Goal: Information Seeking & Learning: Learn about a topic

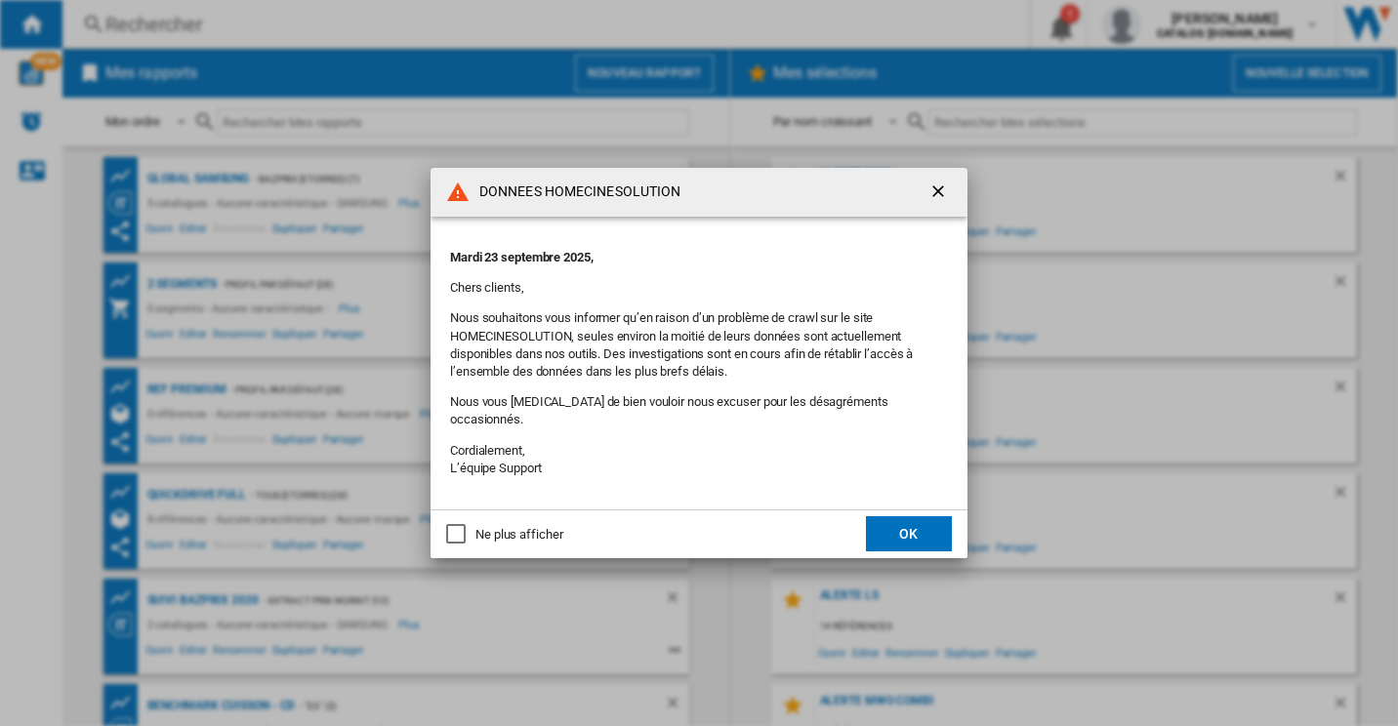
click at [903, 535] on button "OK" at bounding box center [909, 533] width 86 height 35
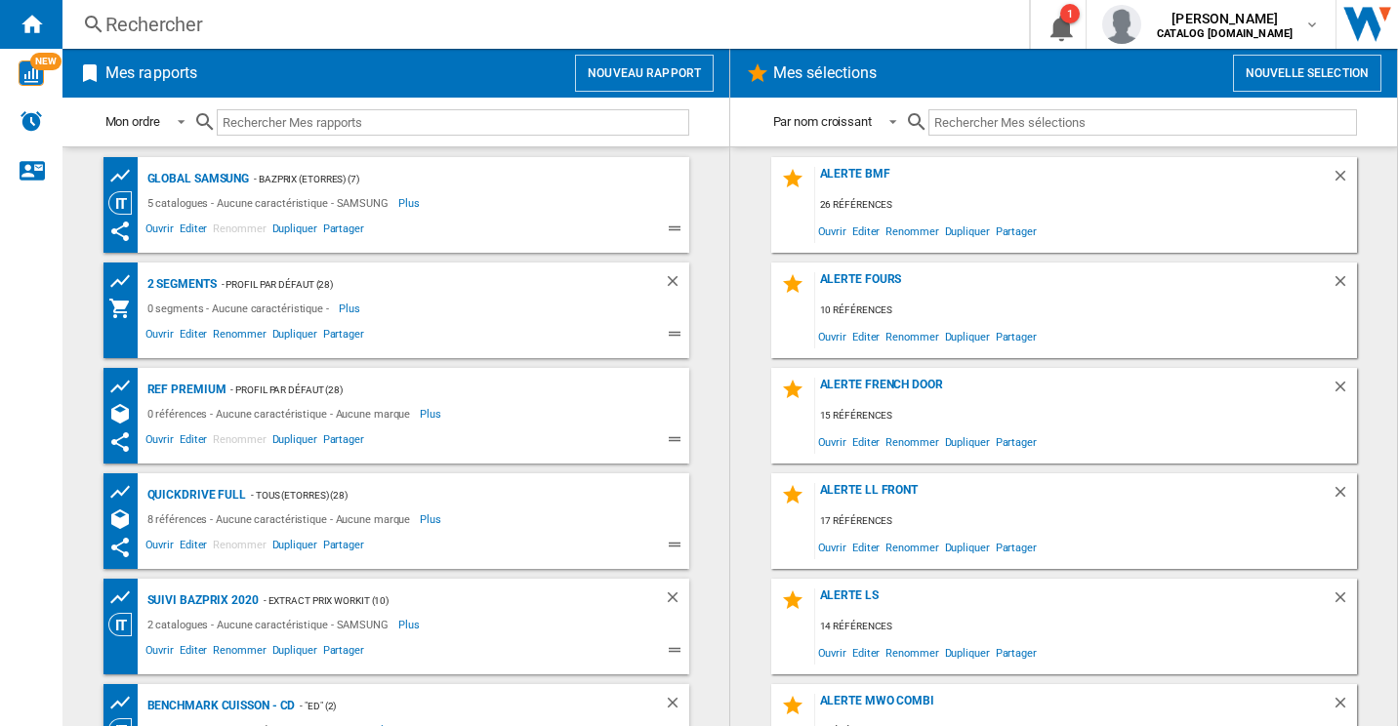
click at [197, 31] on div "Rechercher" at bounding box center [541, 24] width 873 height 27
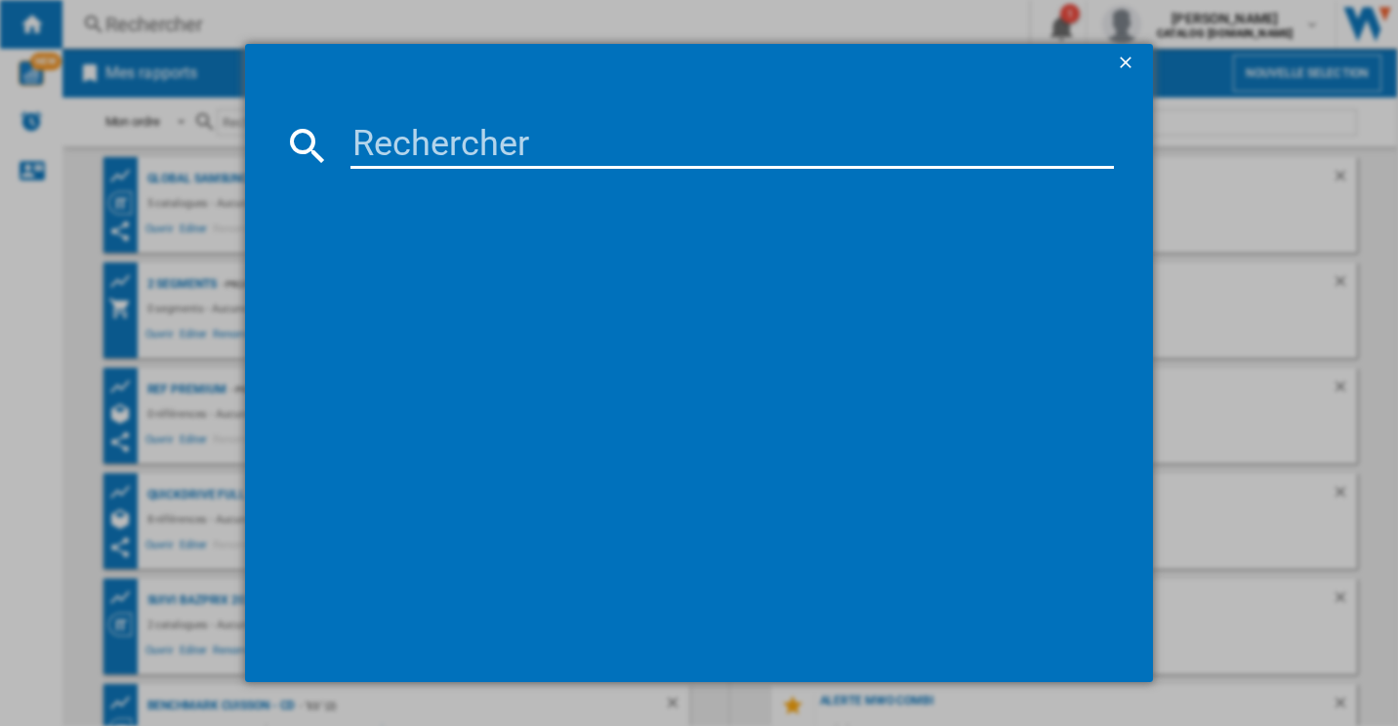
click at [412, 142] on input at bounding box center [732, 145] width 764 height 47
paste input "RS65DG5403S9EF"
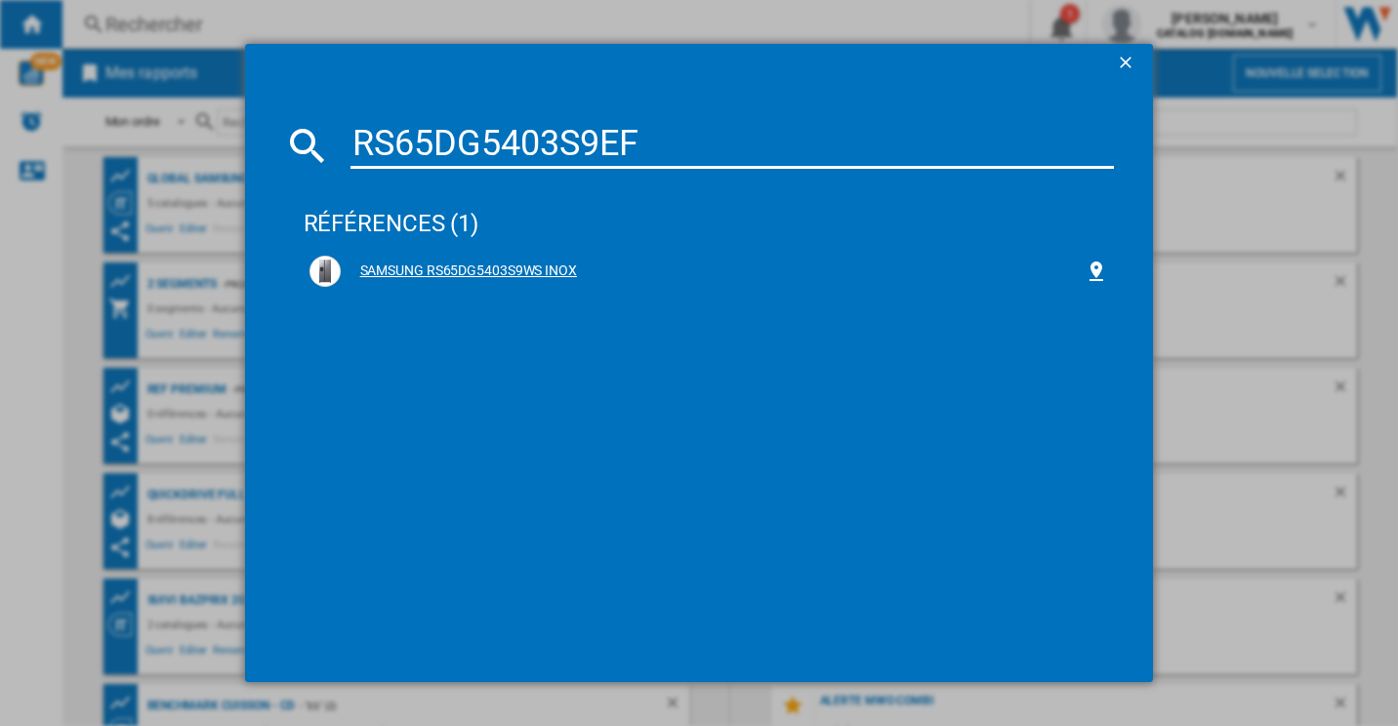
type input "RS65DG5403S9EF"
click at [498, 262] on div "SAMSUNG RS65DG5403S9WS INOX" at bounding box center [713, 272] width 745 height 20
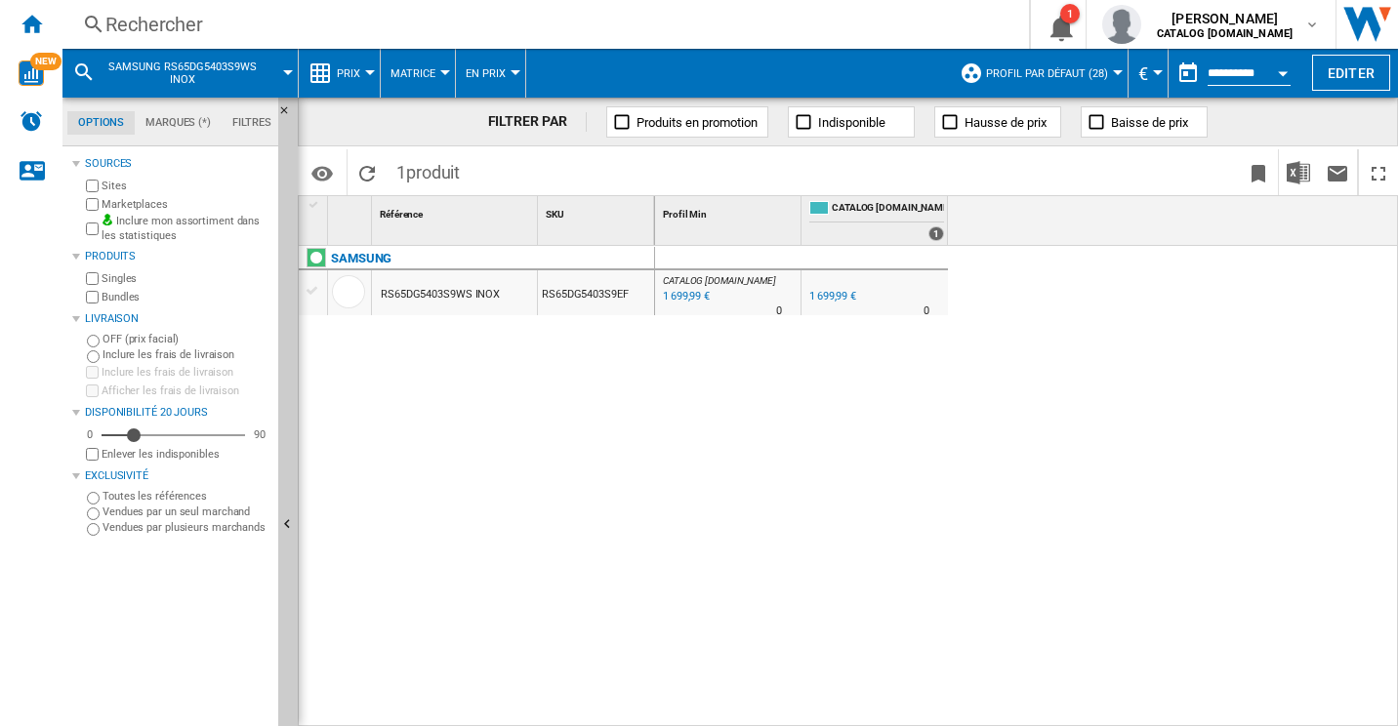
click at [355, 69] on span "Prix" at bounding box center [348, 73] width 23 height 13
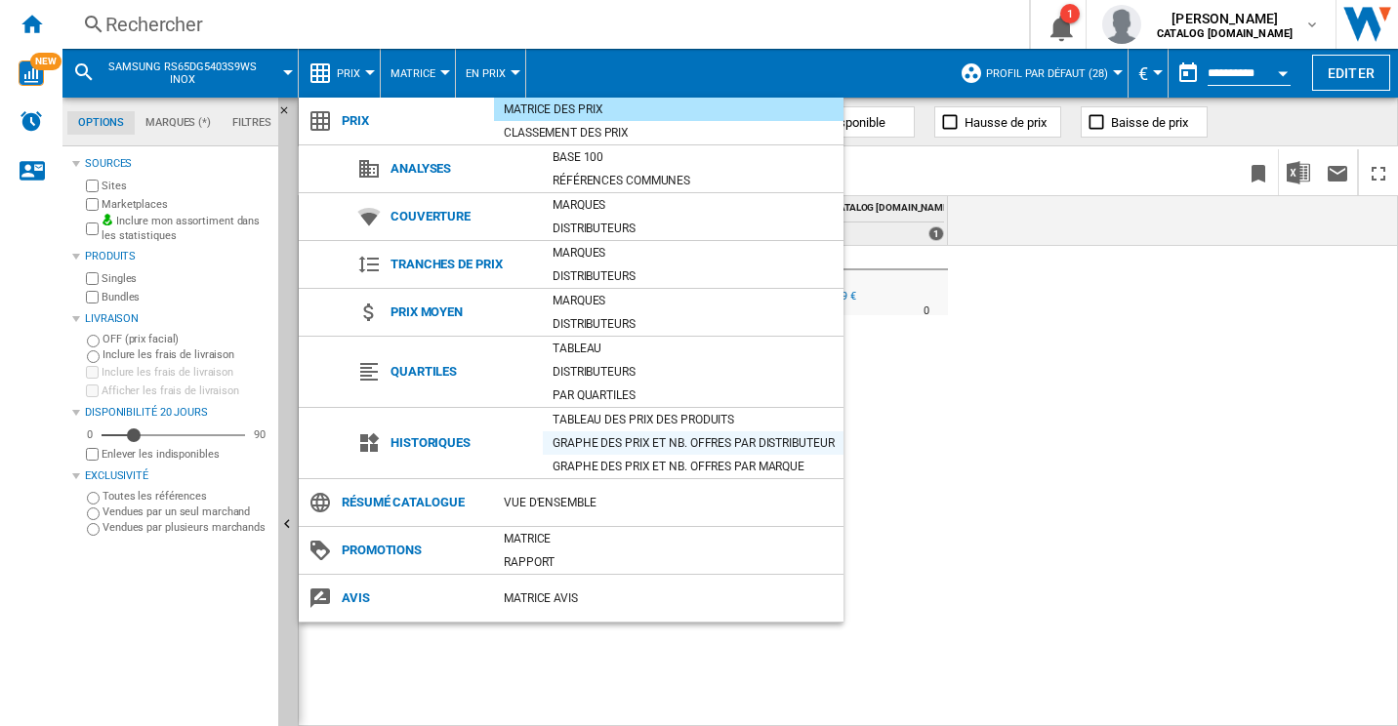
click at [593, 432] on div "Graphe des prix et nb. offres par distributeur" at bounding box center [693, 442] width 301 height 23
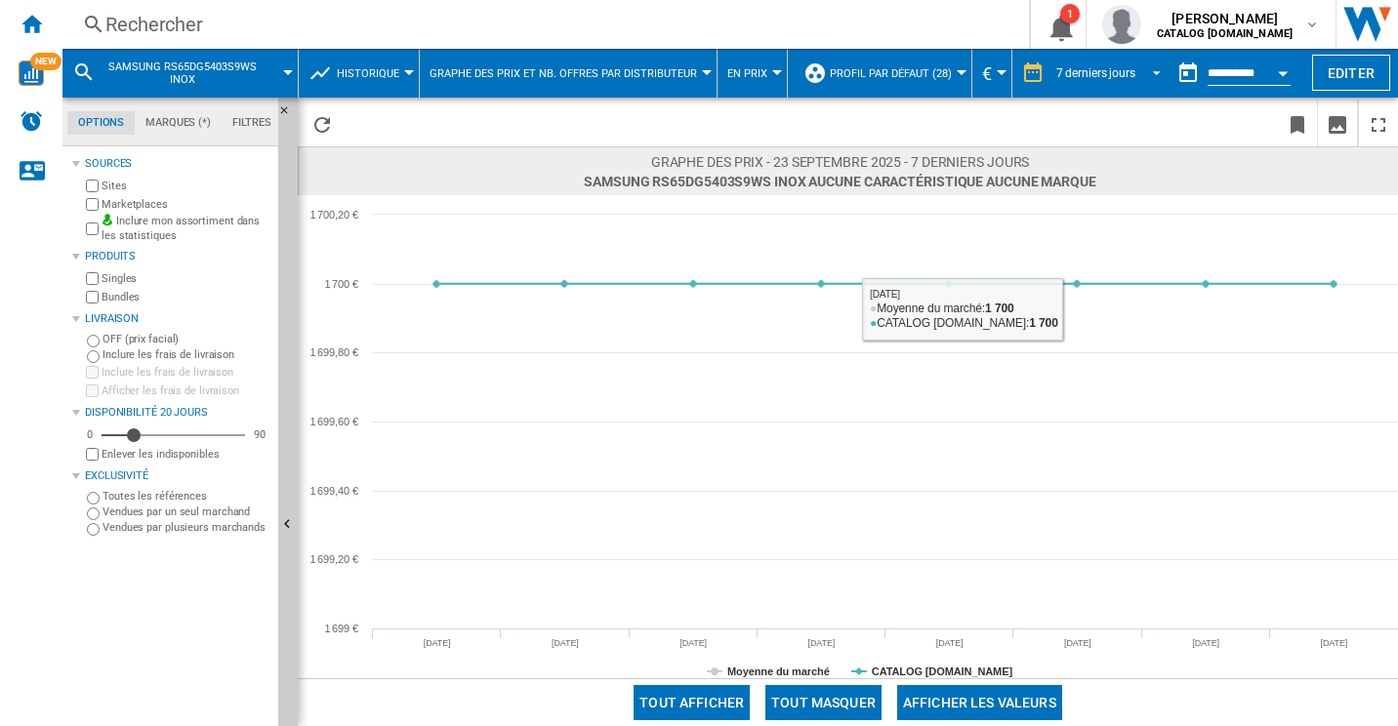
click at [1133, 71] on md-select-value "7 derniers jours" at bounding box center [1111, 73] width 114 height 29
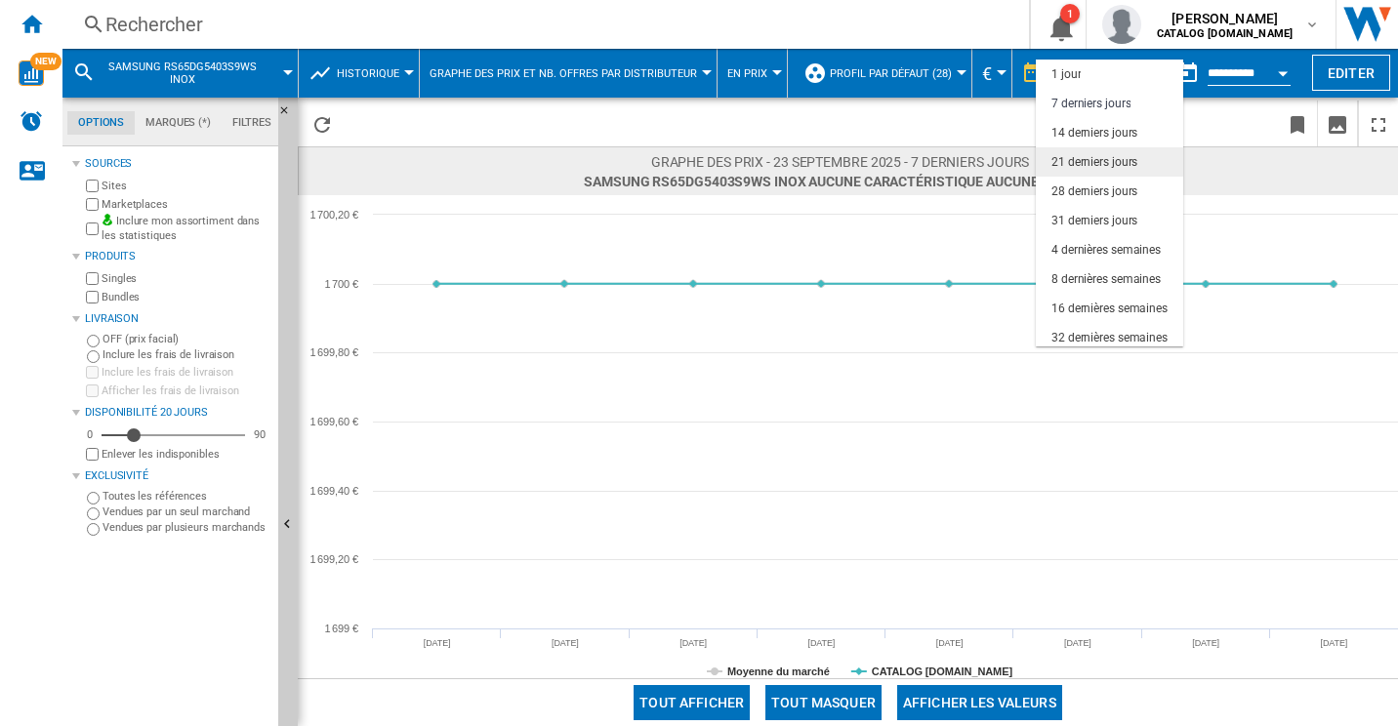
scroll to position [29, 0]
click at [1120, 327] on md-option "3 derniers mois" at bounding box center [1109, 337] width 147 height 29
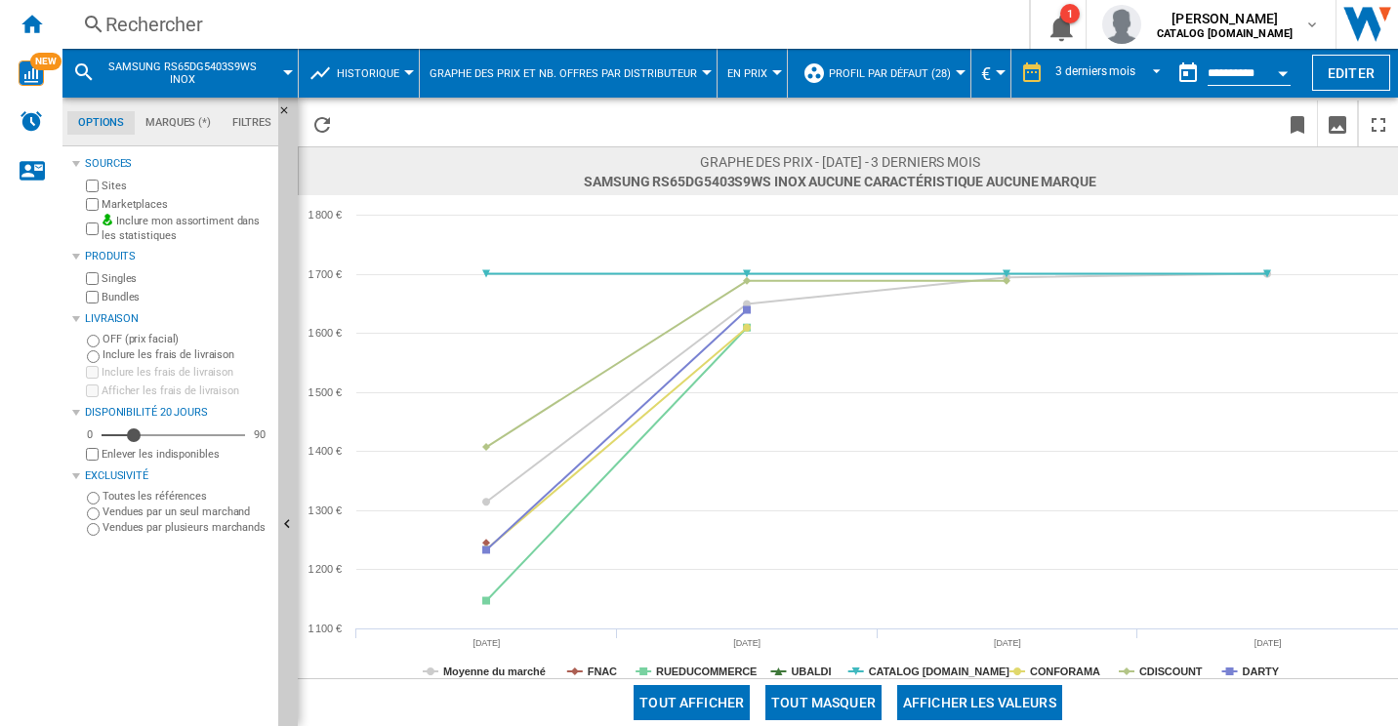
click at [1277, 78] on button "Open calendar" at bounding box center [1282, 70] width 35 height 35
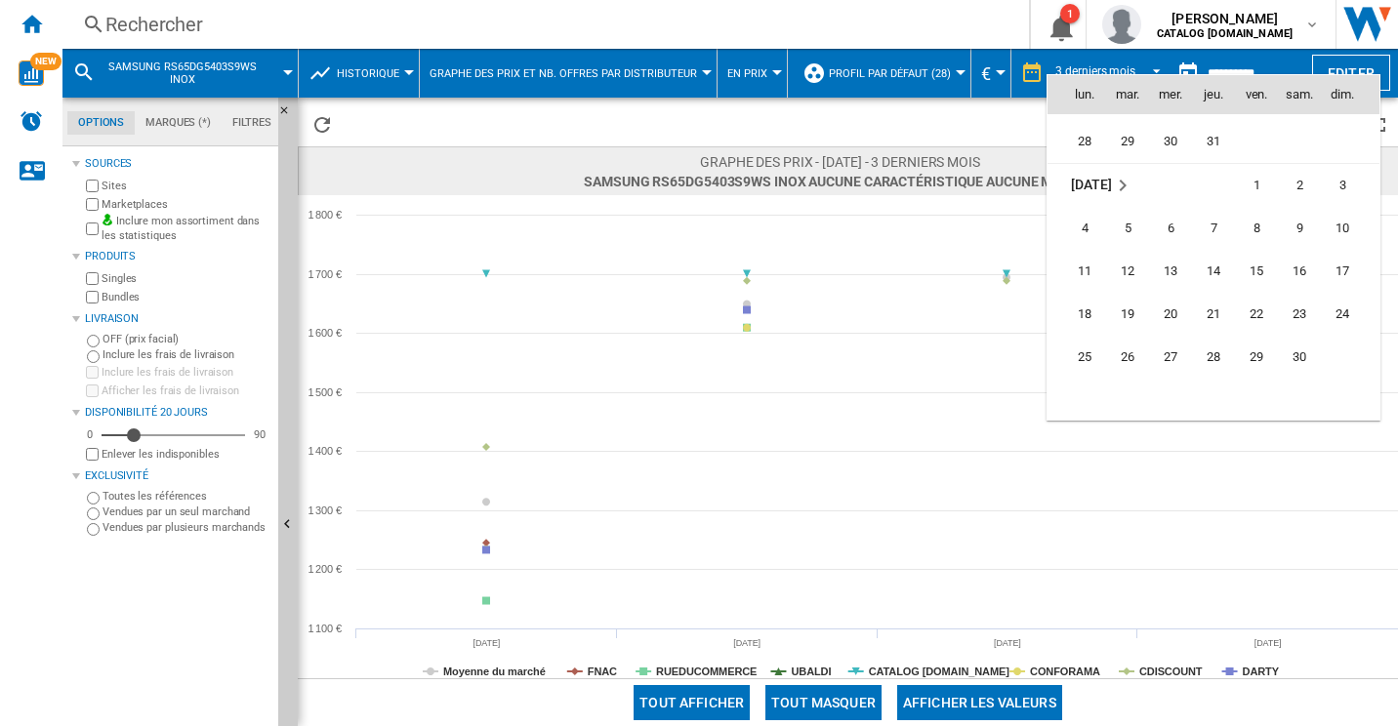
scroll to position [6970, 0]
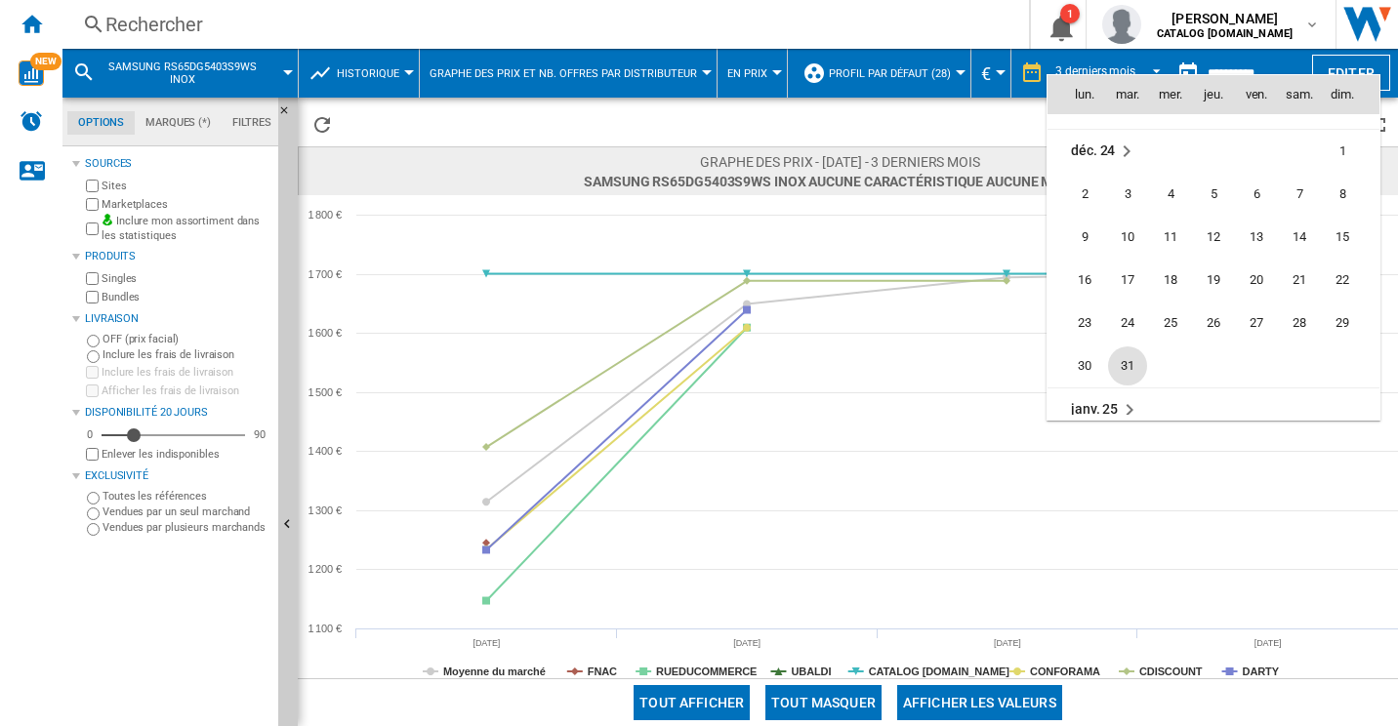
click at [1125, 370] on span "31" at bounding box center [1127, 366] width 39 height 39
type input "**********"
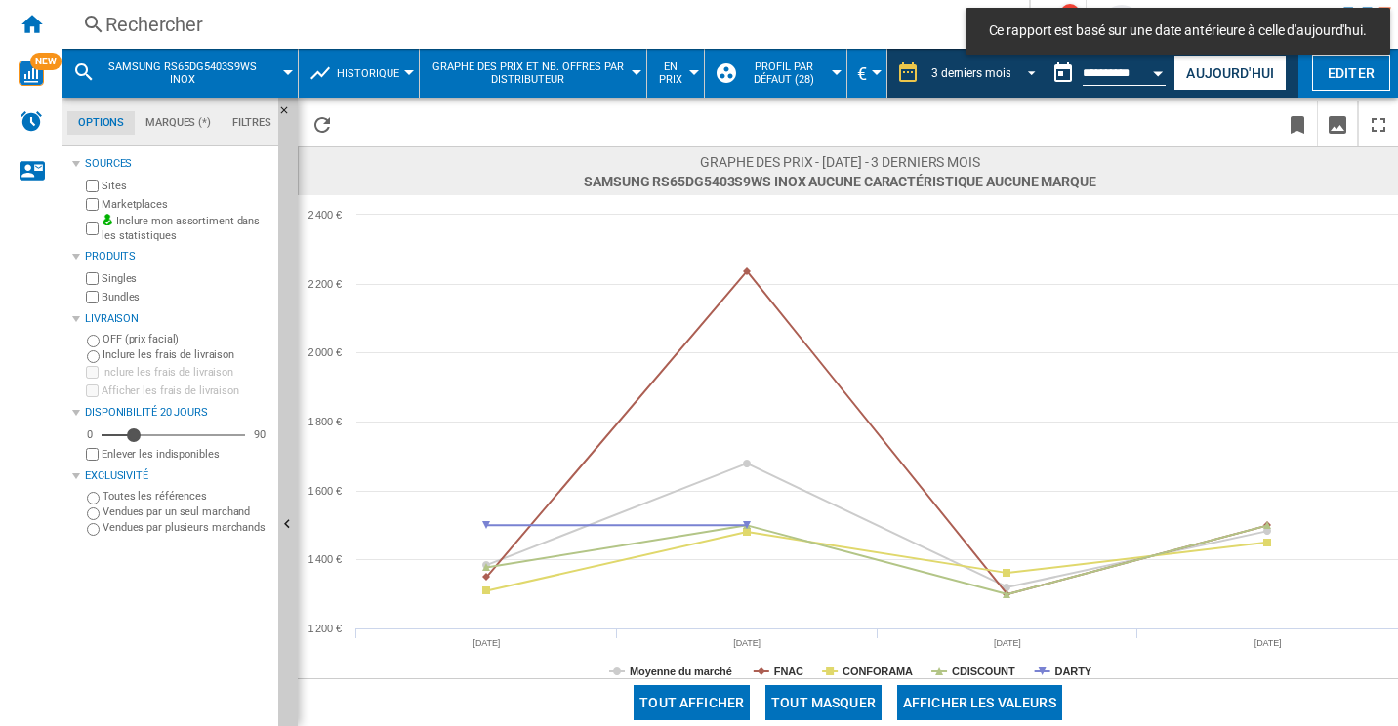
click at [1034, 70] on md-select-value "3 derniers mois" at bounding box center [986, 73] width 115 height 29
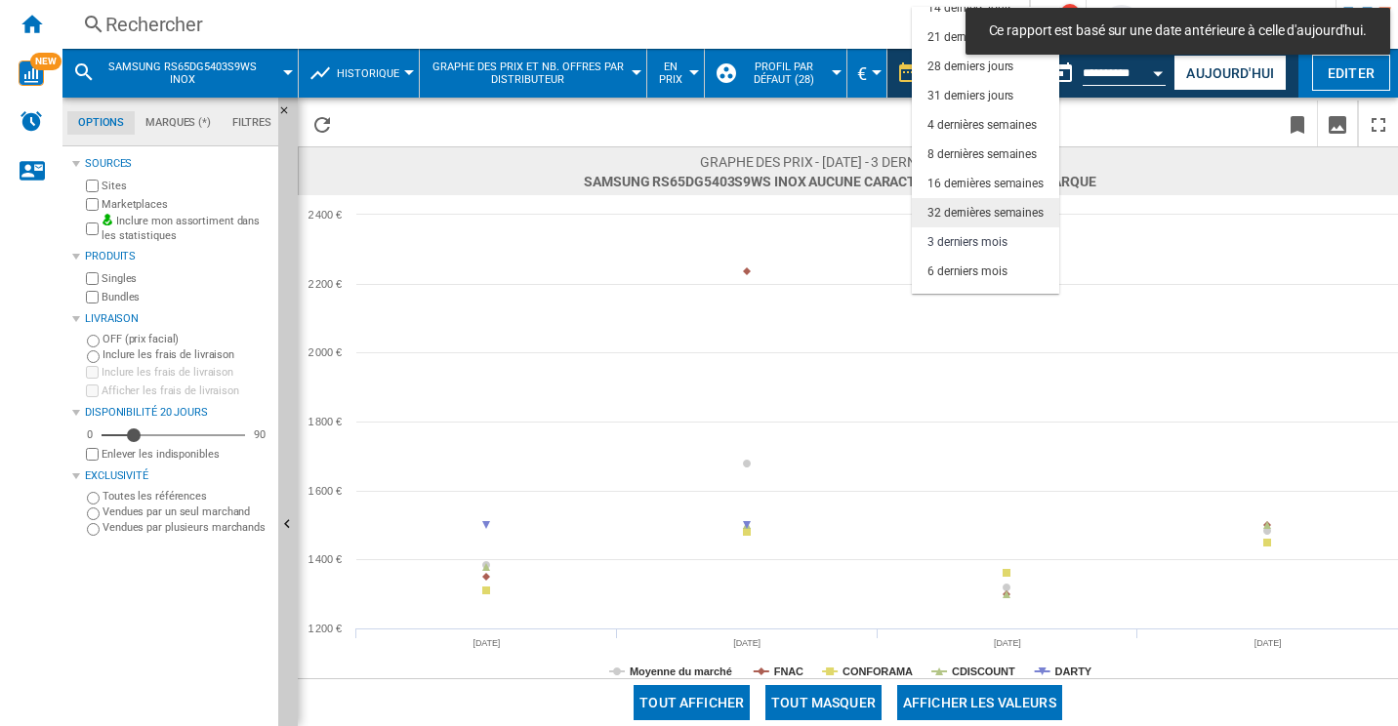
scroll to position [123, 0]
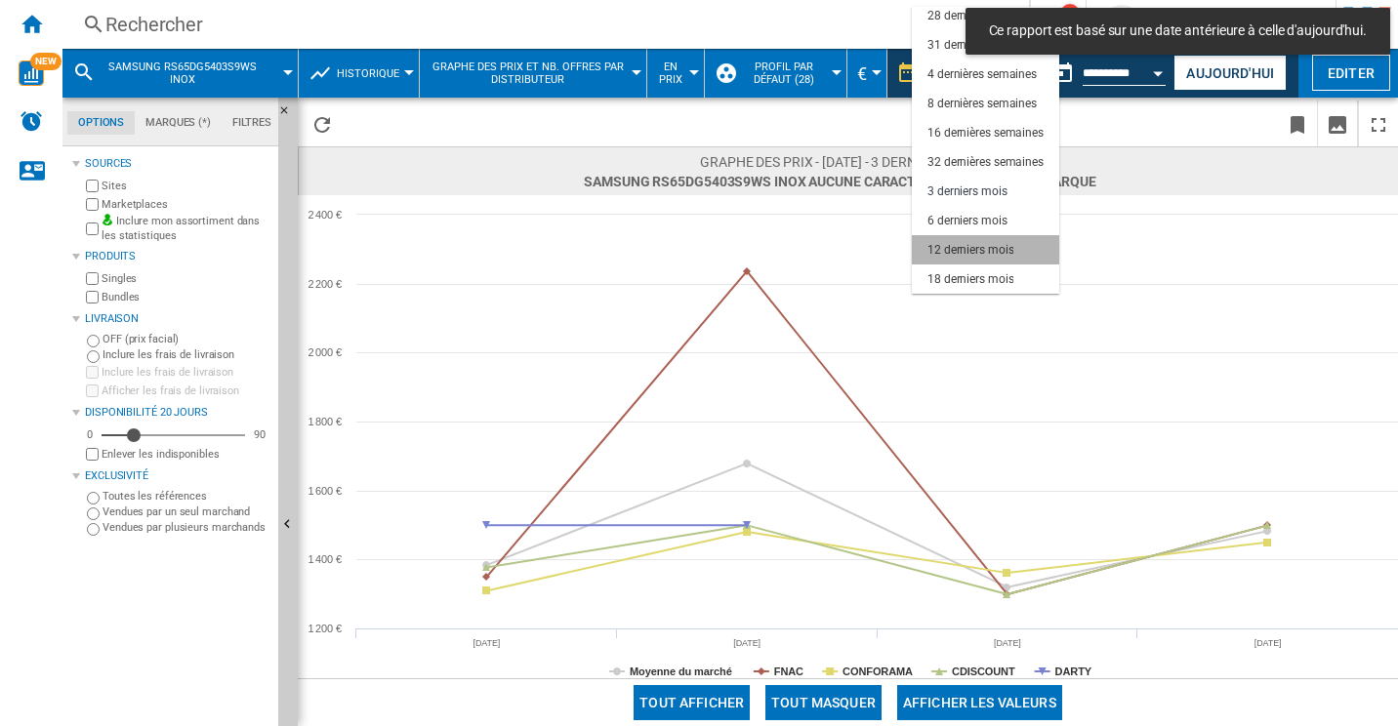
click at [998, 254] on div "12 derniers mois" at bounding box center [970, 250] width 86 height 17
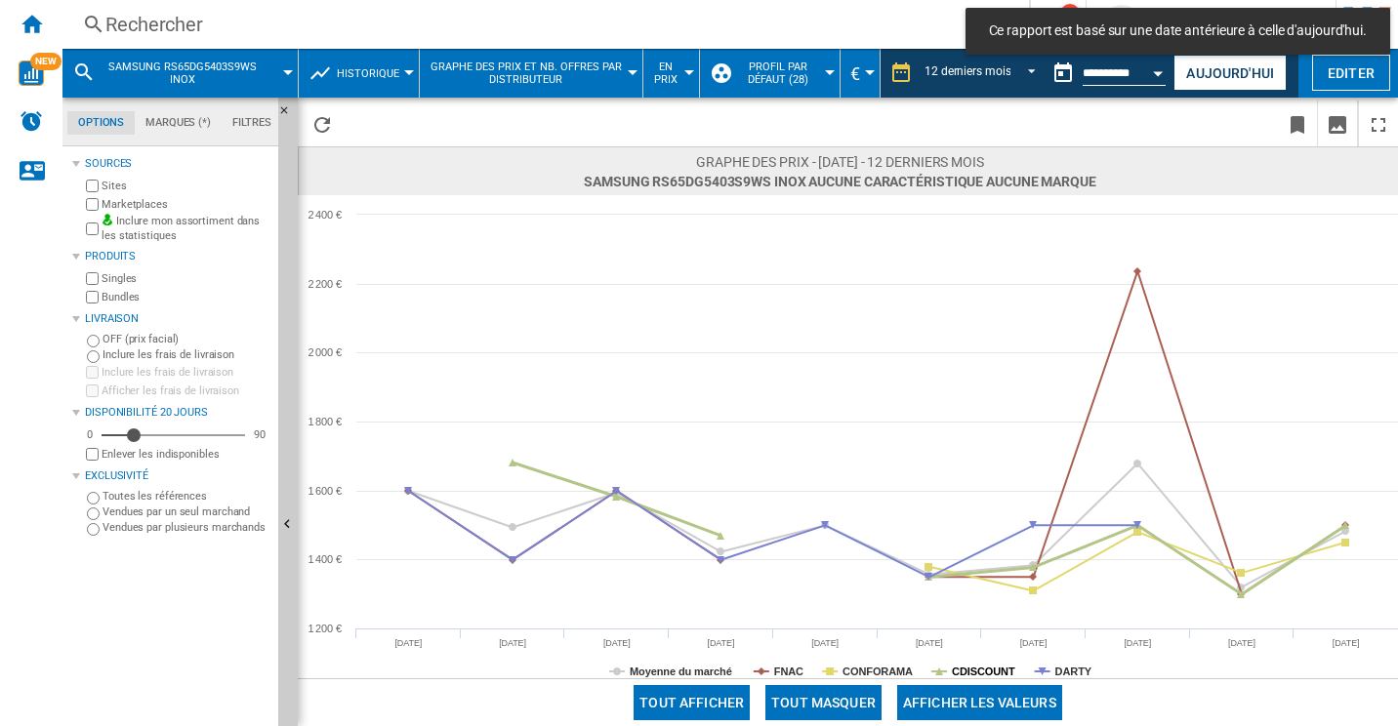
click at [975, 666] on tspan "CDISCOUNT" at bounding box center [983, 672] width 63 height 12
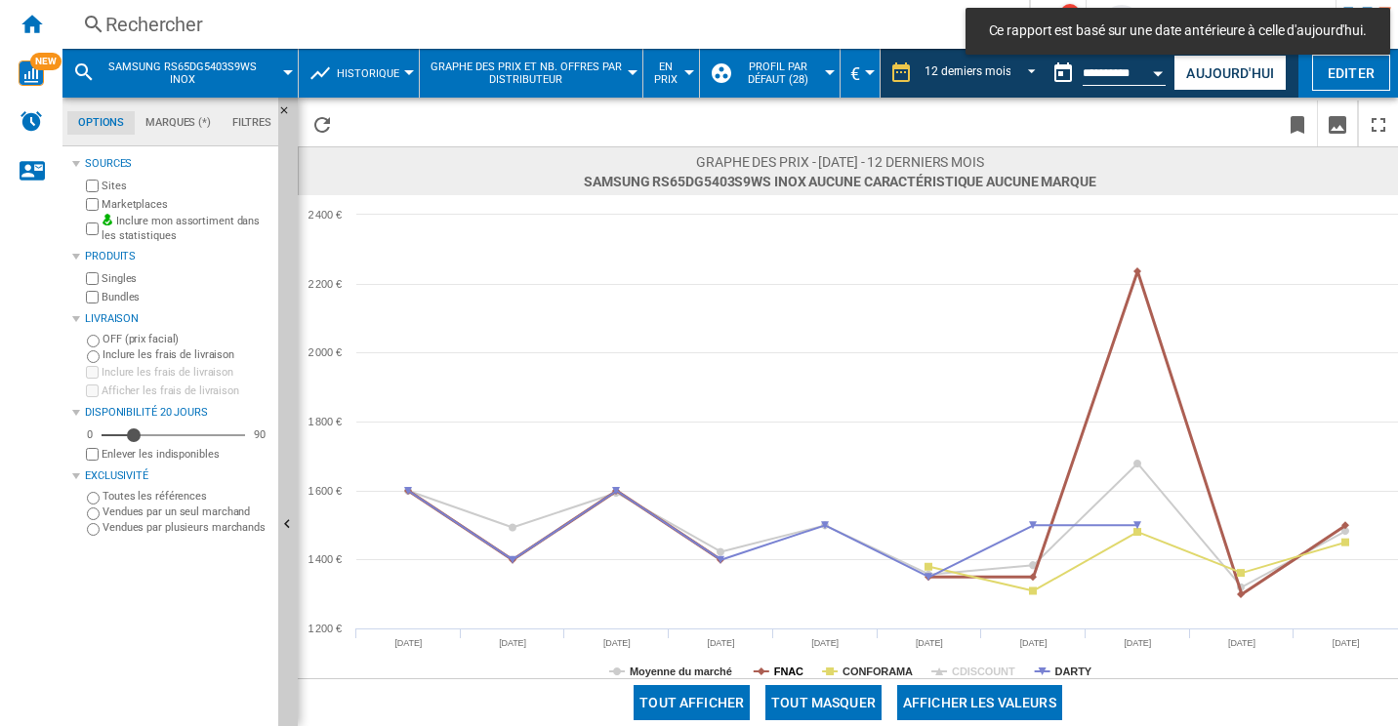
click at [778, 671] on tspan "FNAC" at bounding box center [788, 672] width 29 height 12
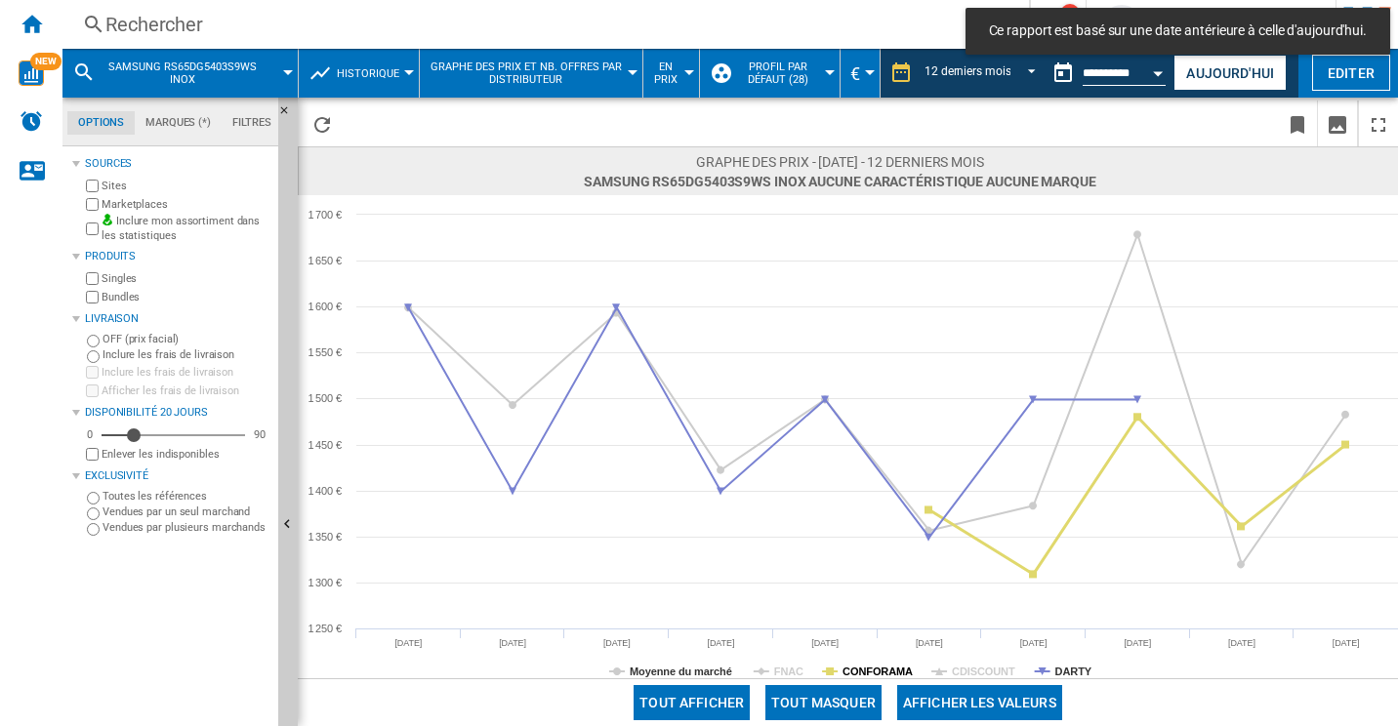
click at [867, 671] on tspan "CONFORAMA" at bounding box center [877, 672] width 70 height 12
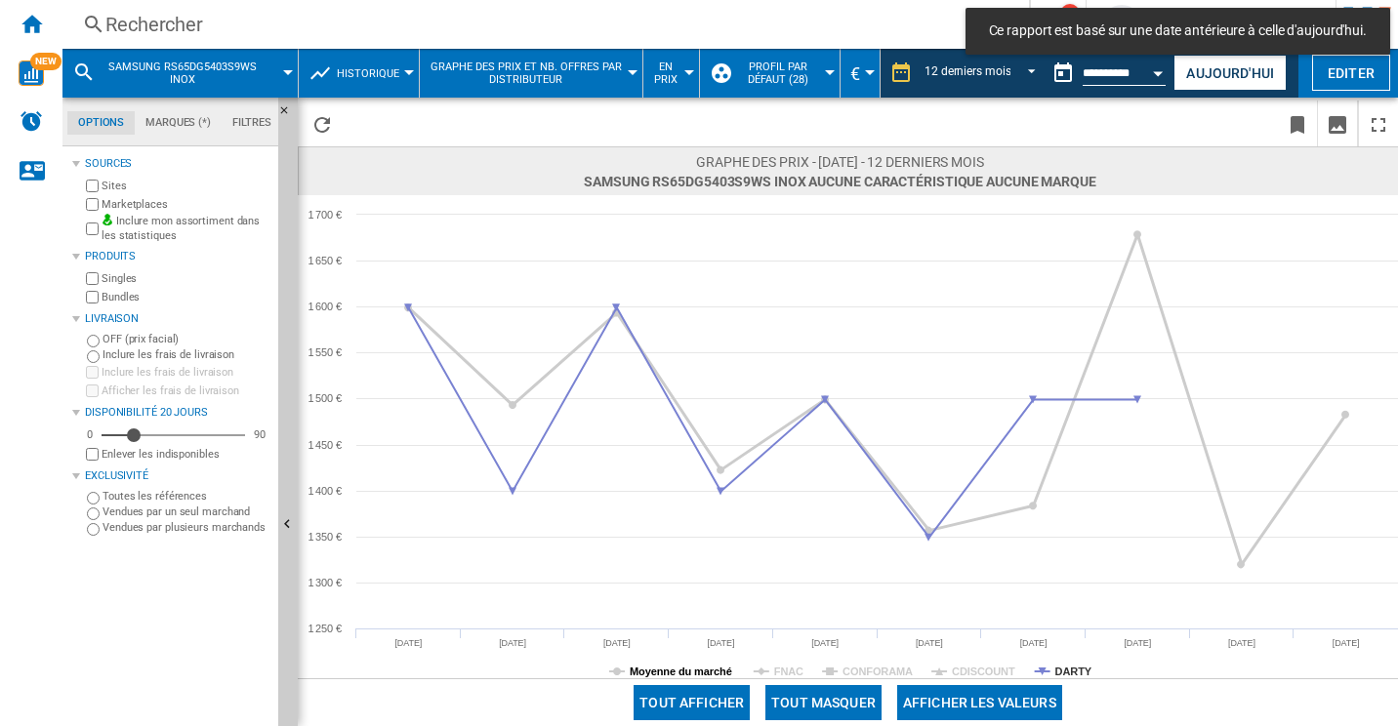
click at [663, 674] on tspan "Moyenne du marché" at bounding box center [681, 672] width 102 height 12
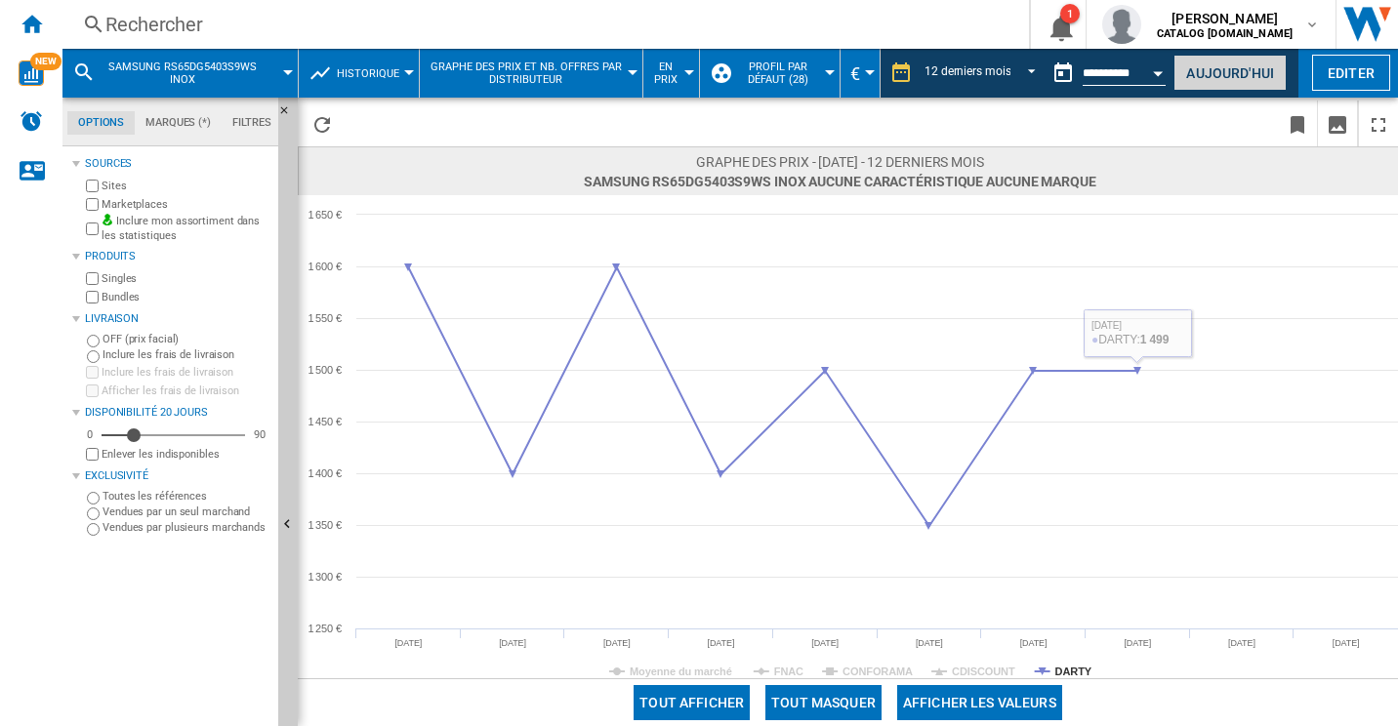
click at [1206, 80] on button "Aujourd'hui" at bounding box center [1229, 73] width 113 height 36
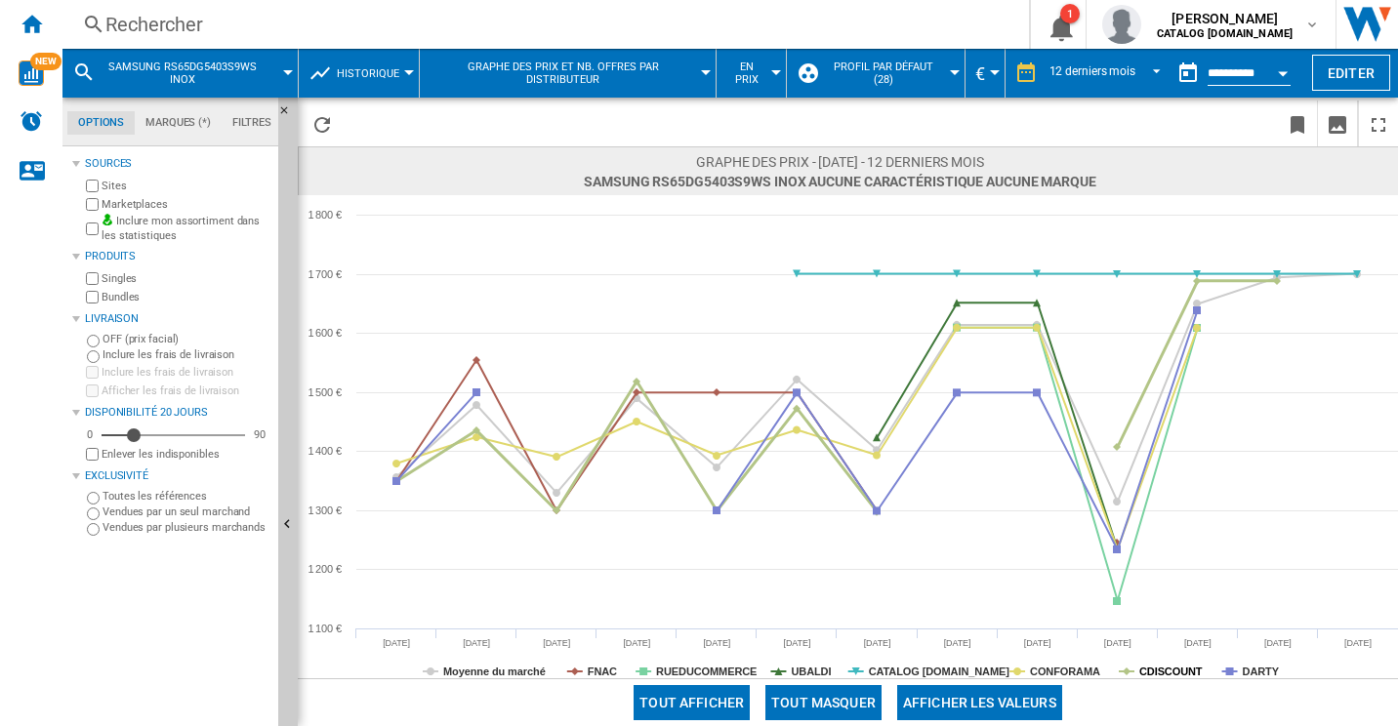
click at [1161, 666] on tspan "CDISCOUNT" at bounding box center [1170, 672] width 63 height 12
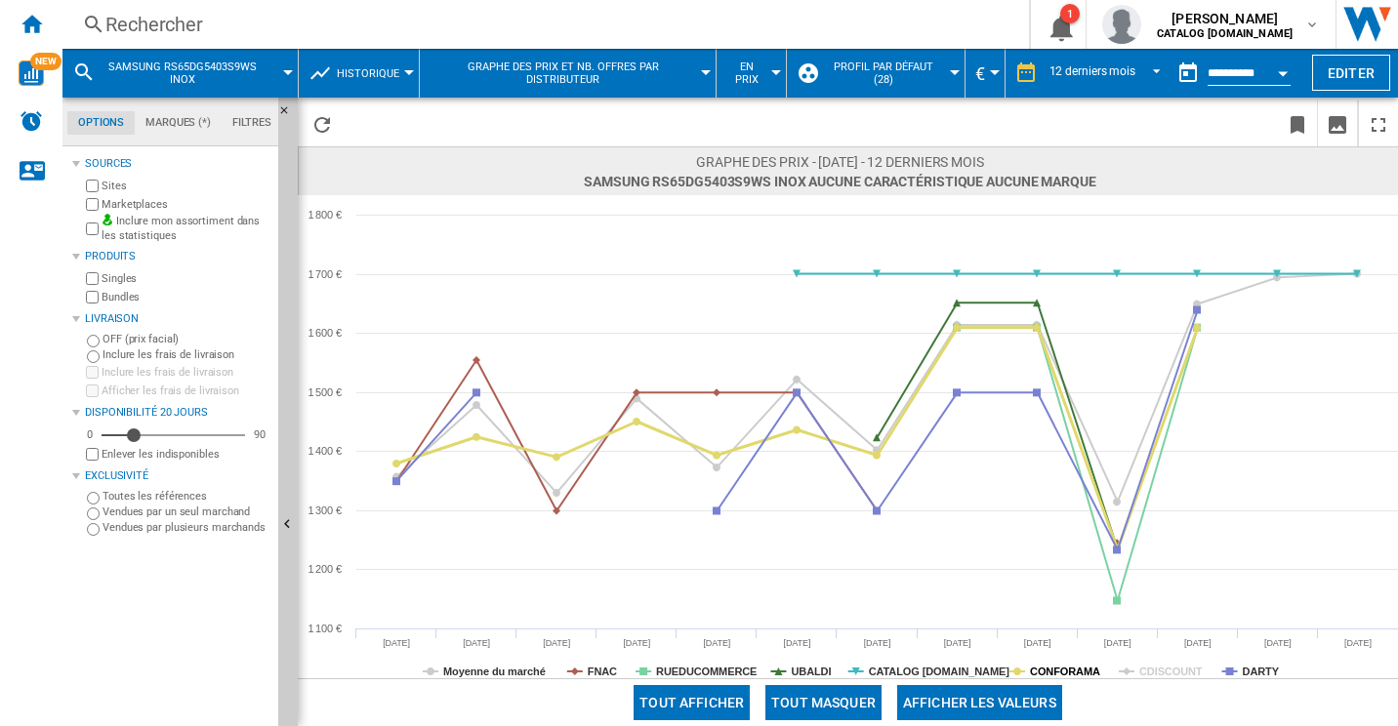
click at [1066, 675] on tspan "CONFORAMA" at bounding box center [1065, 672] width 70 height 12
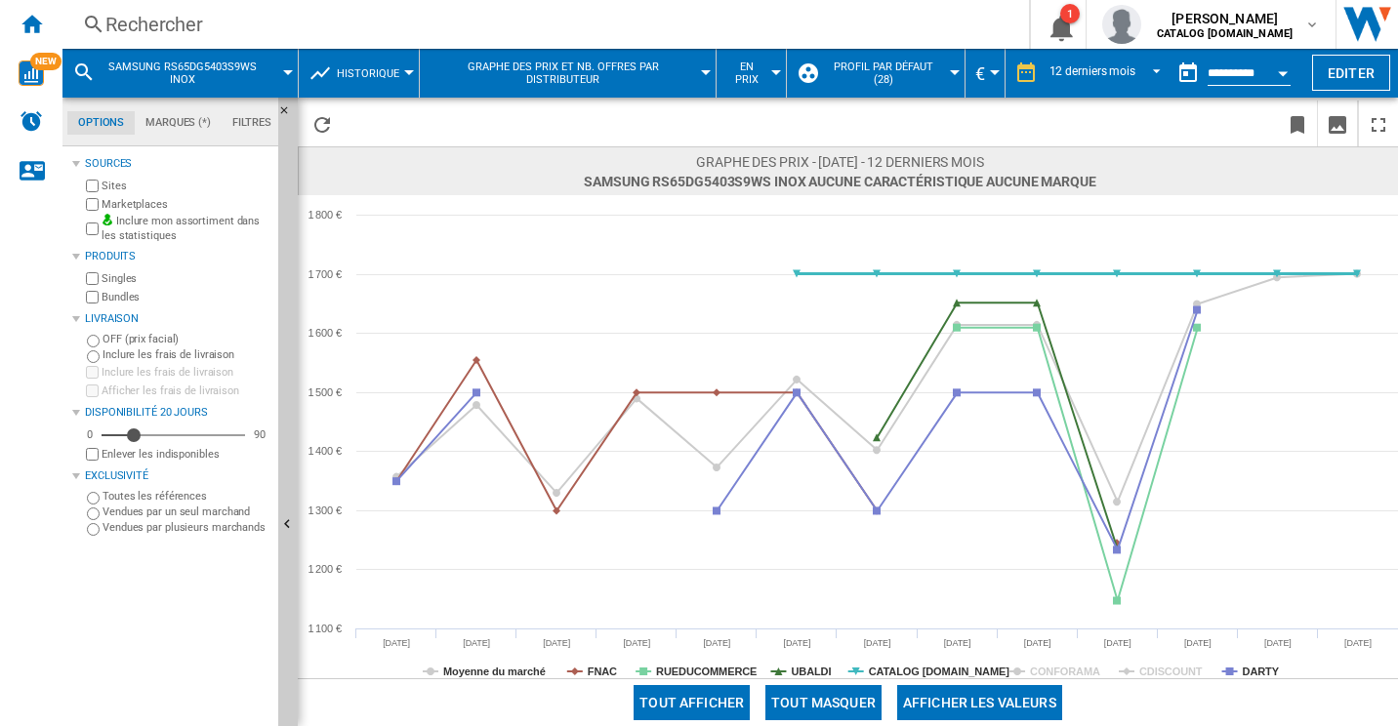
drag, startPoint x: 947, startPoint y: 662, endPoint x: 930, endPoint y: 662, distance: 16.6
click at [947, 662] on rect at bounding box center [848, 436] width 1100 height 483
click at [926, 662] on rect at bounding box center [848, 436] width 1100 height 483
click at [922, 667] on tspan "CATALOG [DOMAIN_NAME]" at bounding box center [940, 672] width 142 height 12
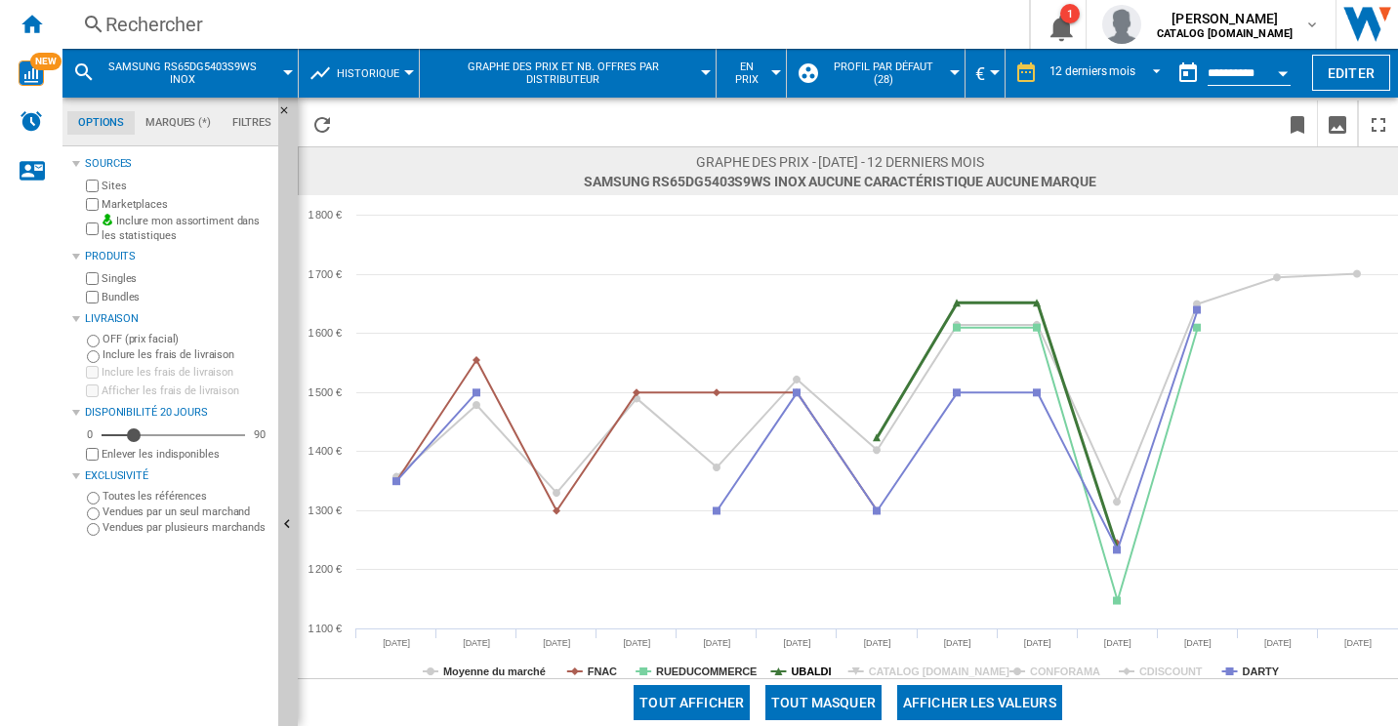
click at [806, 670] on tspan "UBALDI" at bounding box center [811, 672] width 40 height 12
click at [728, 666] on tspan "RUEDUCOMMERCE" at bounding box center [706, 672] width 101 height 12
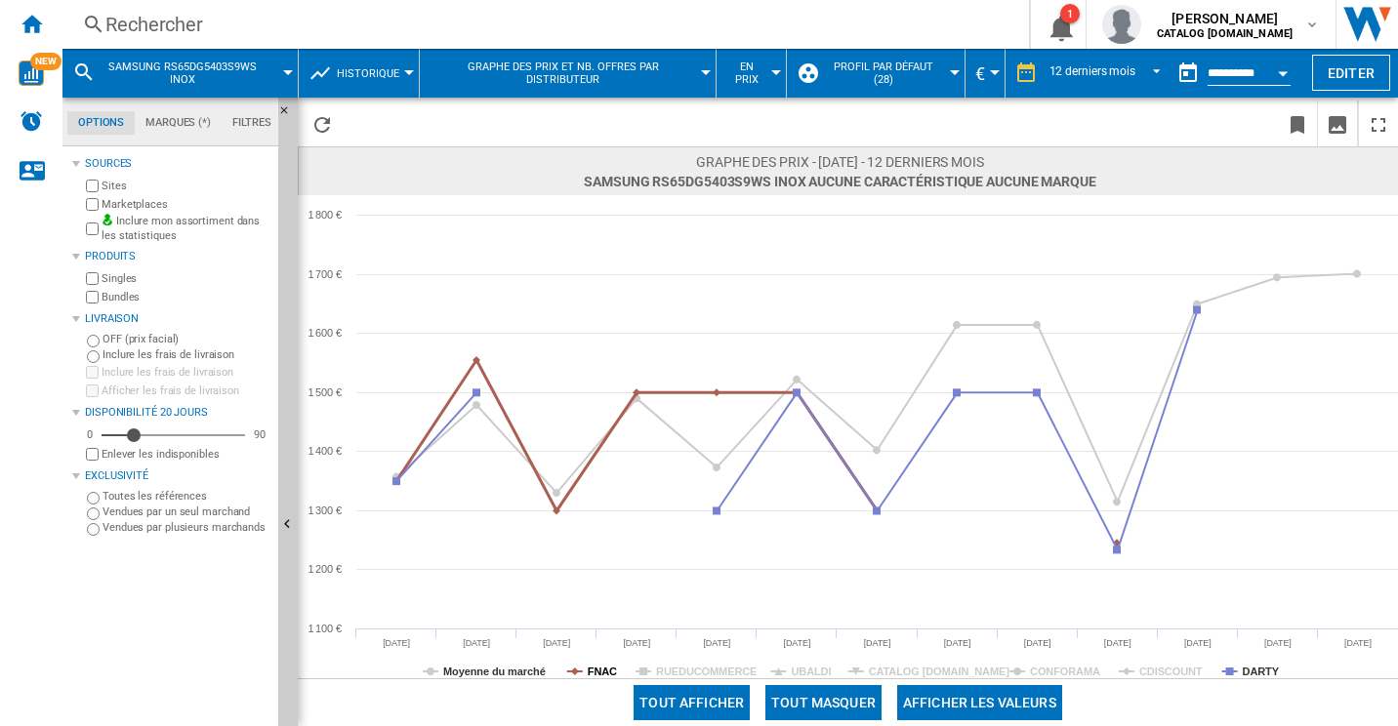
click at [599, 668] on tspan "FNAC" at bounding box center [602, 672] width 29 height 12
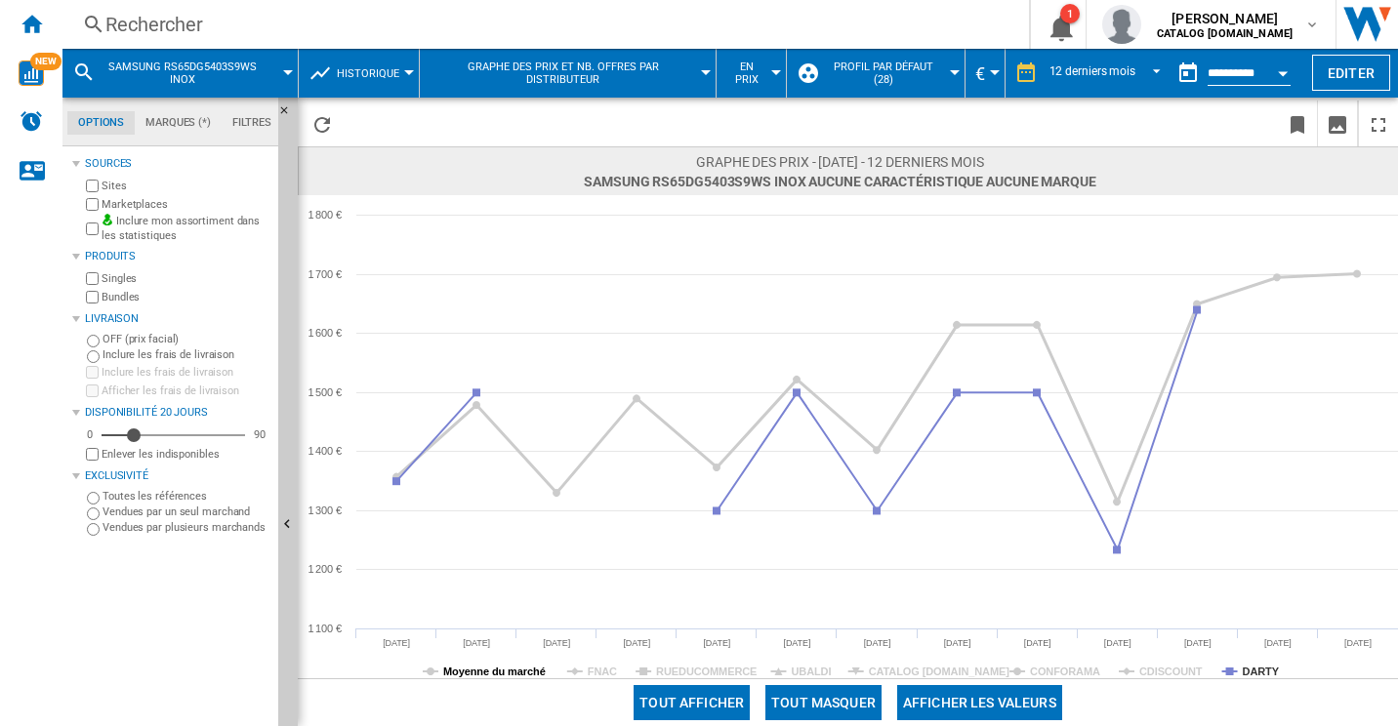
click at [533, 669] on tspan "Moyenne du marché" at bounding box center [494, 672] width 102 height 12
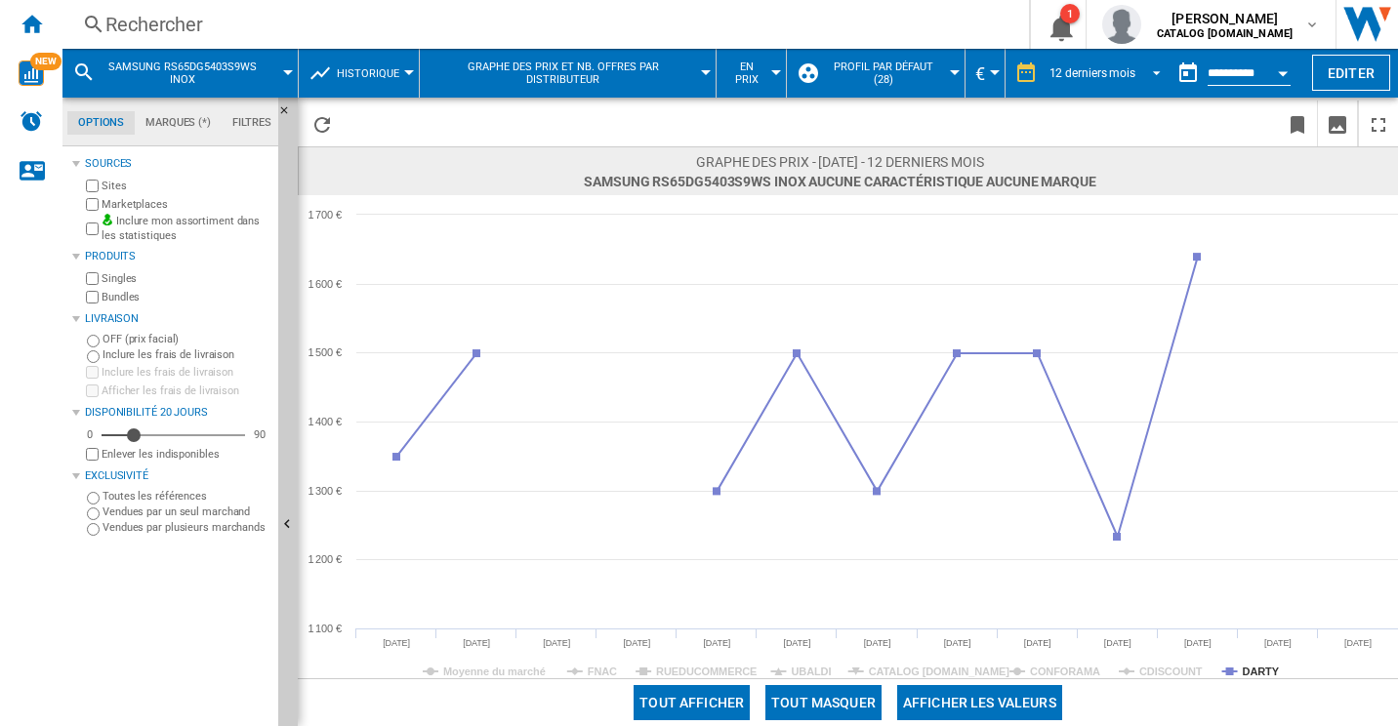
click at [1140, 75] on span "REPORTS.WIZARD.STEPS.REPORT.STEPS.REPORT_OPTIONS.PERIOD: 12 derniers mois" at bounding box center [1150, 71] width 23 height 18
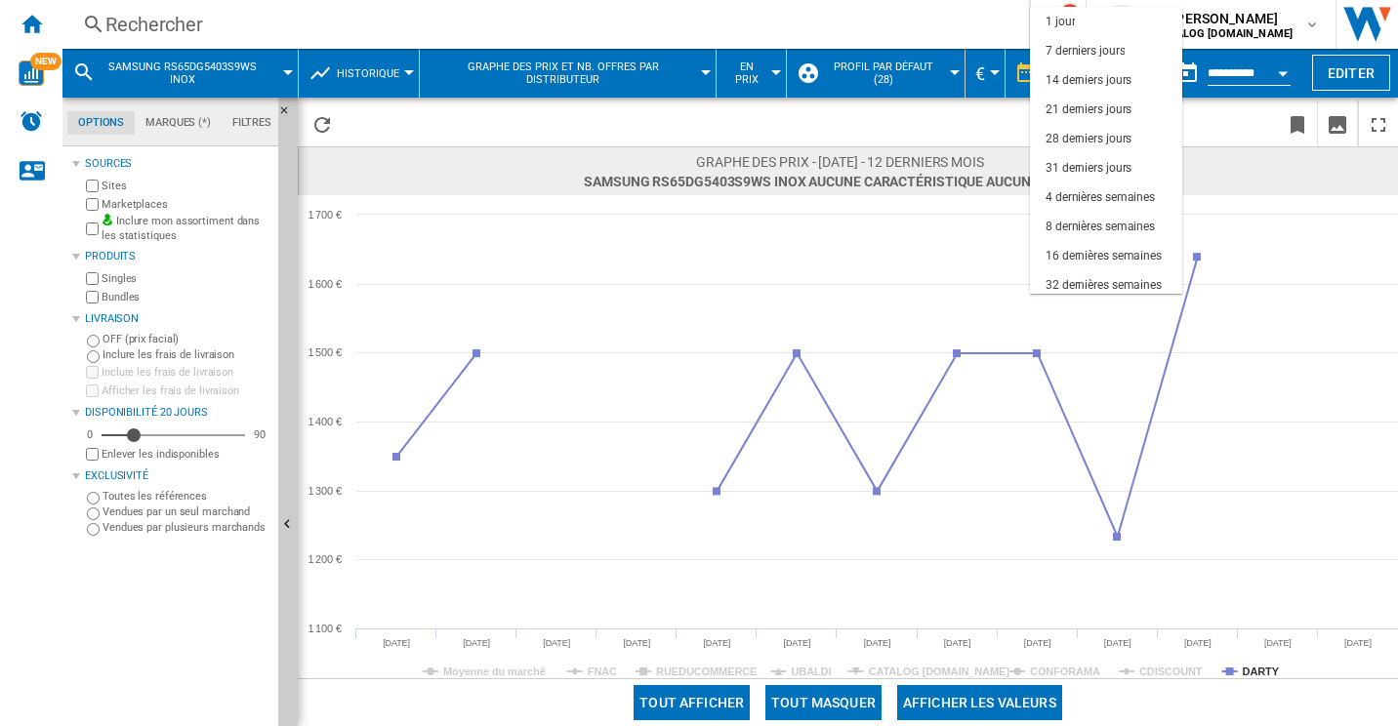
scroll to position [123, 0]
click at [1108, 224] on div "6 derniers mois" at bounding box center [1085, 221] width 80 height 17
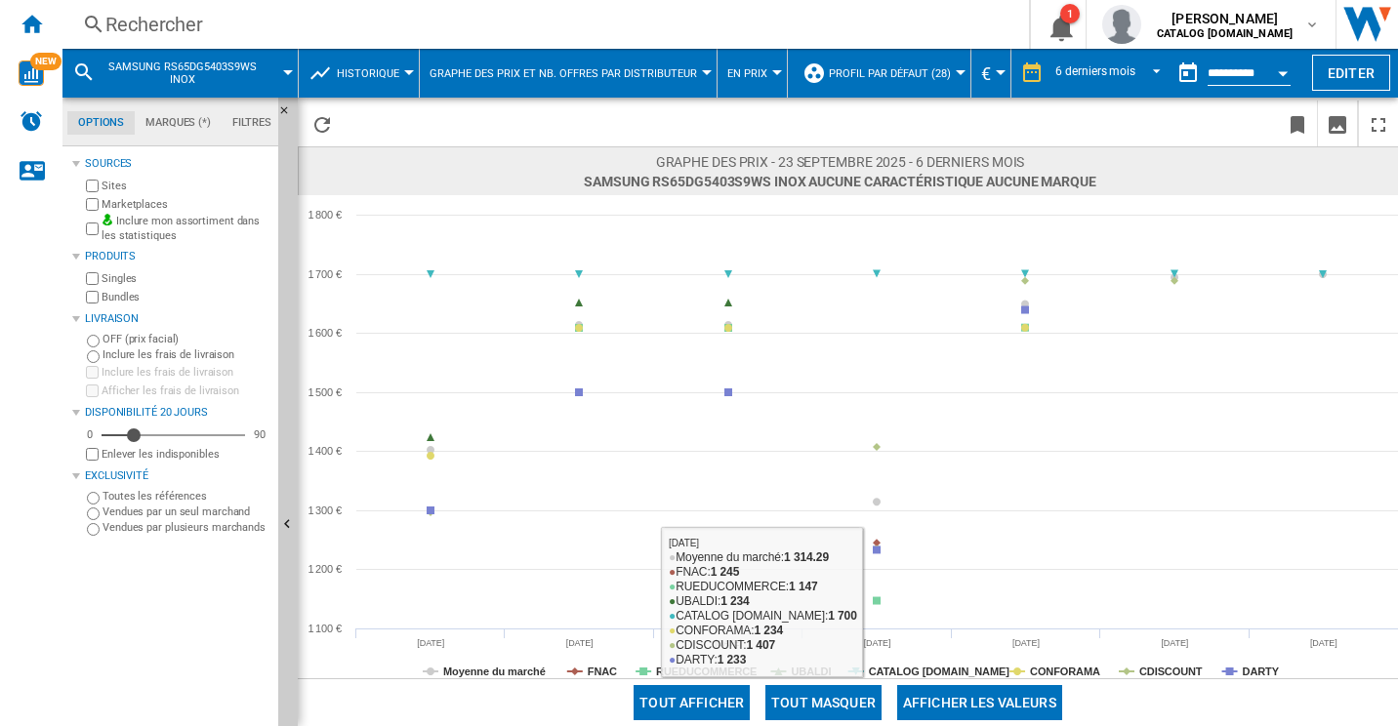
click at [1169, 671] on tspan "CDISCOUNT" at bounding box center [1170, 672] width 63 height 12
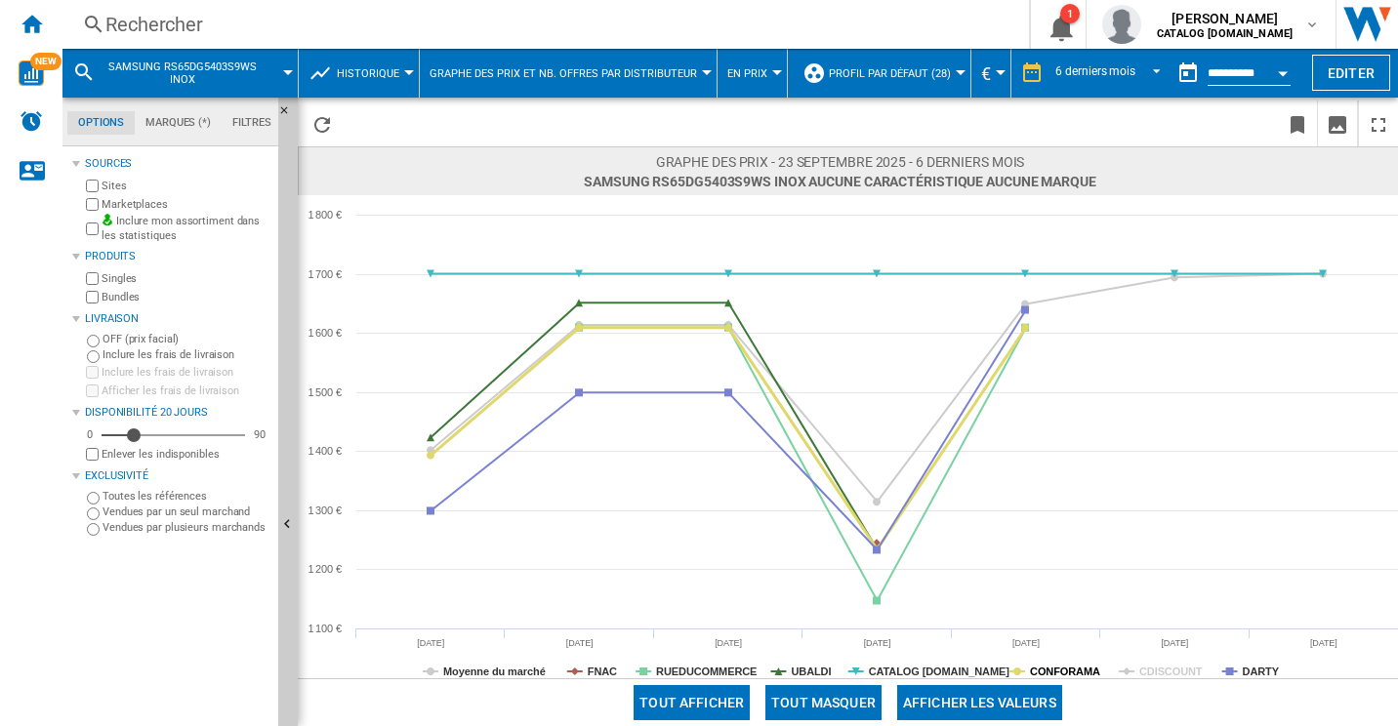
click at [1077, 666] on tspan "CONFORAMA" at bounding box center [1065, 672] width 70 height 12
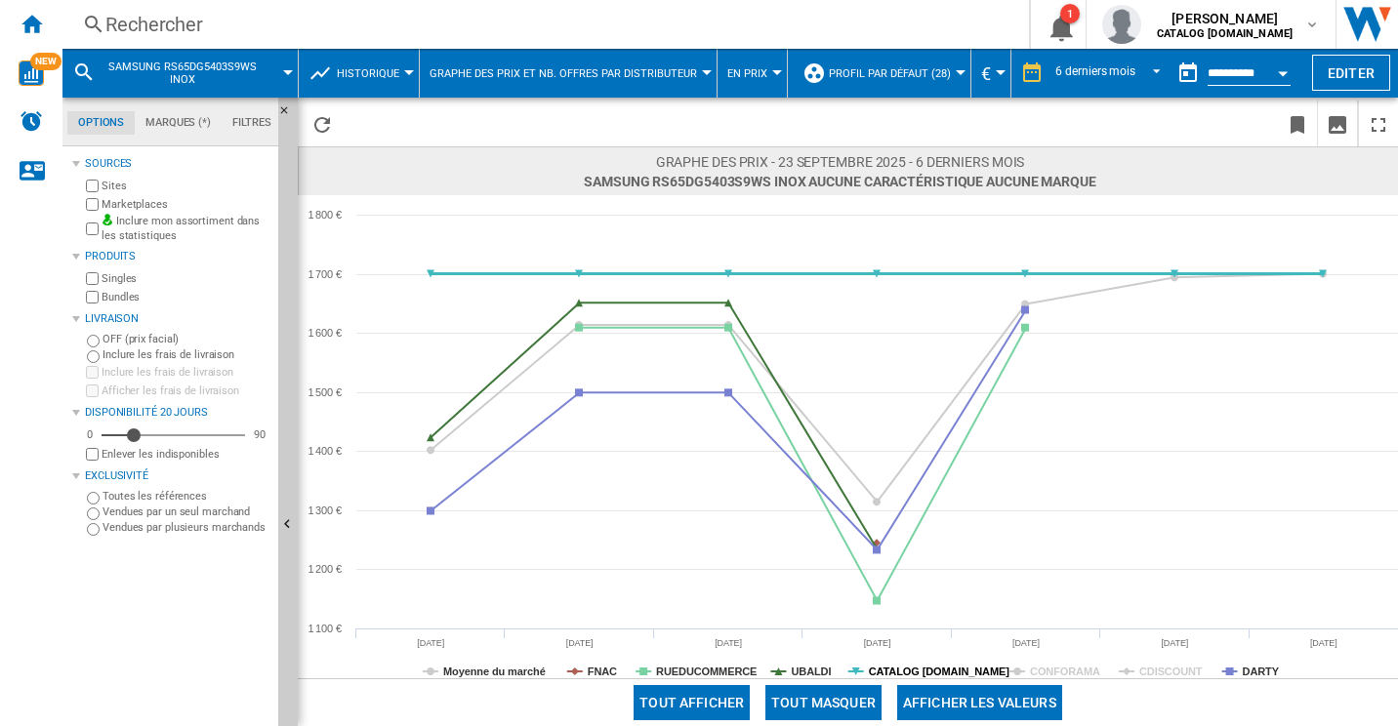
click at [942, 670] on tspan "CATALOG [DOMAIN_NAME]" at bounding box center [940, 672] width 142 height 12
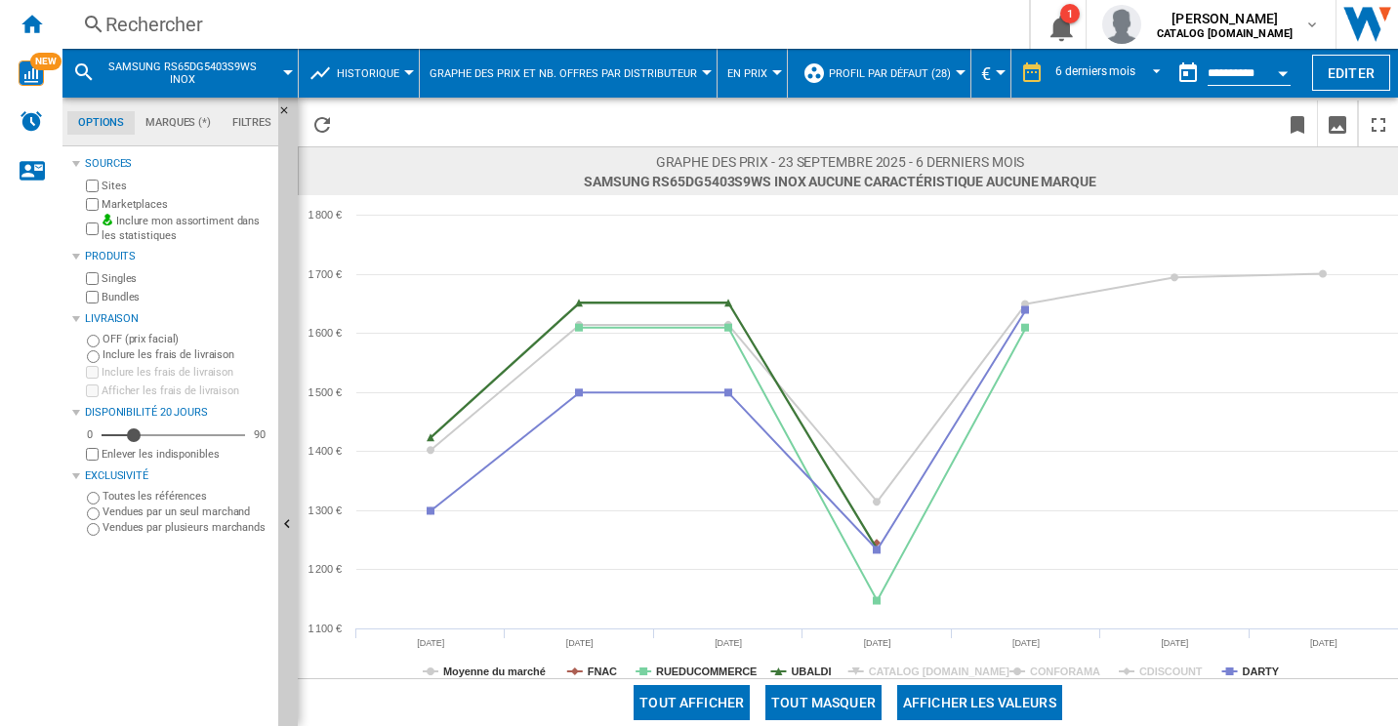
click at [766, 675] on rect at bounding box center [848, 436] width 1100 height 483
click at [810, 674] on tspan "UBALDI" at bounding box center [811, 672] width 40 height 12
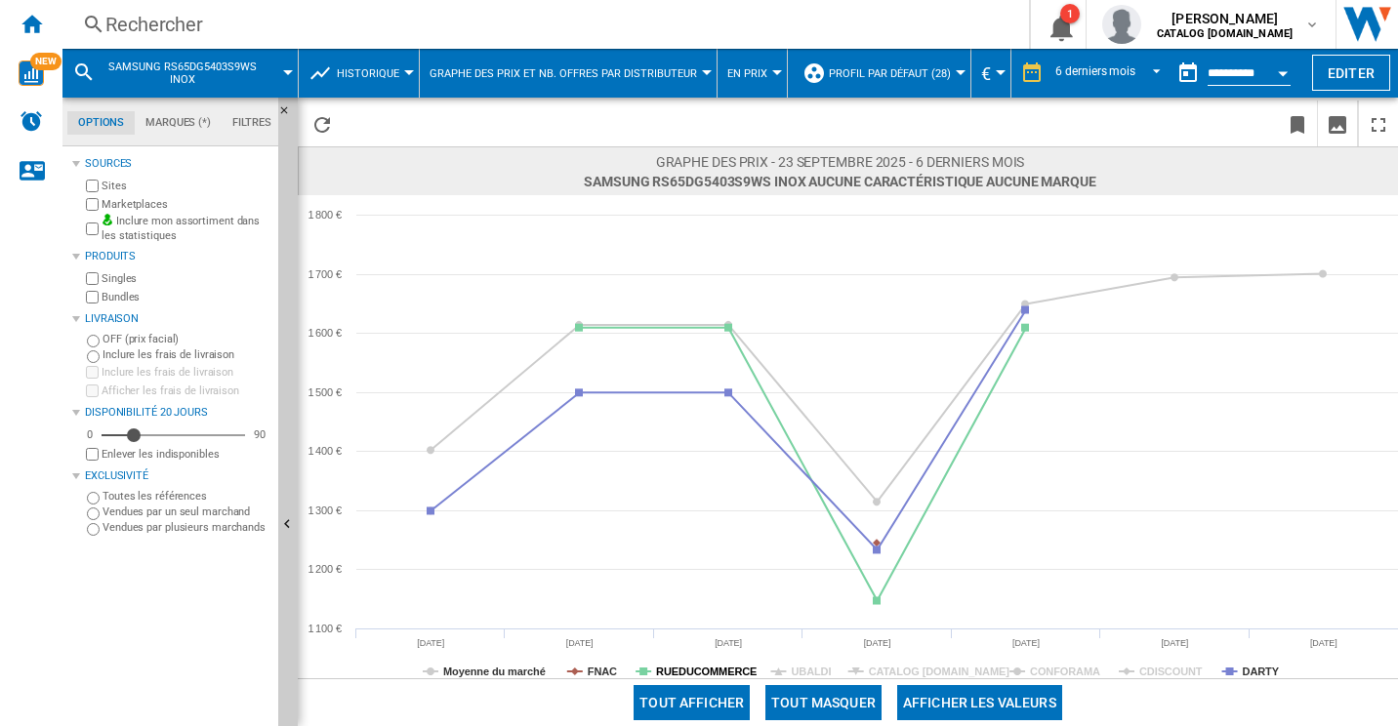
click at [692, 666] on tspan "RUEDUCOMMERCE" at bounding box center [706, 672] width 101 height 12
click at [584, 669] on rect at bounding box center [848, 436] width 1100 height 483
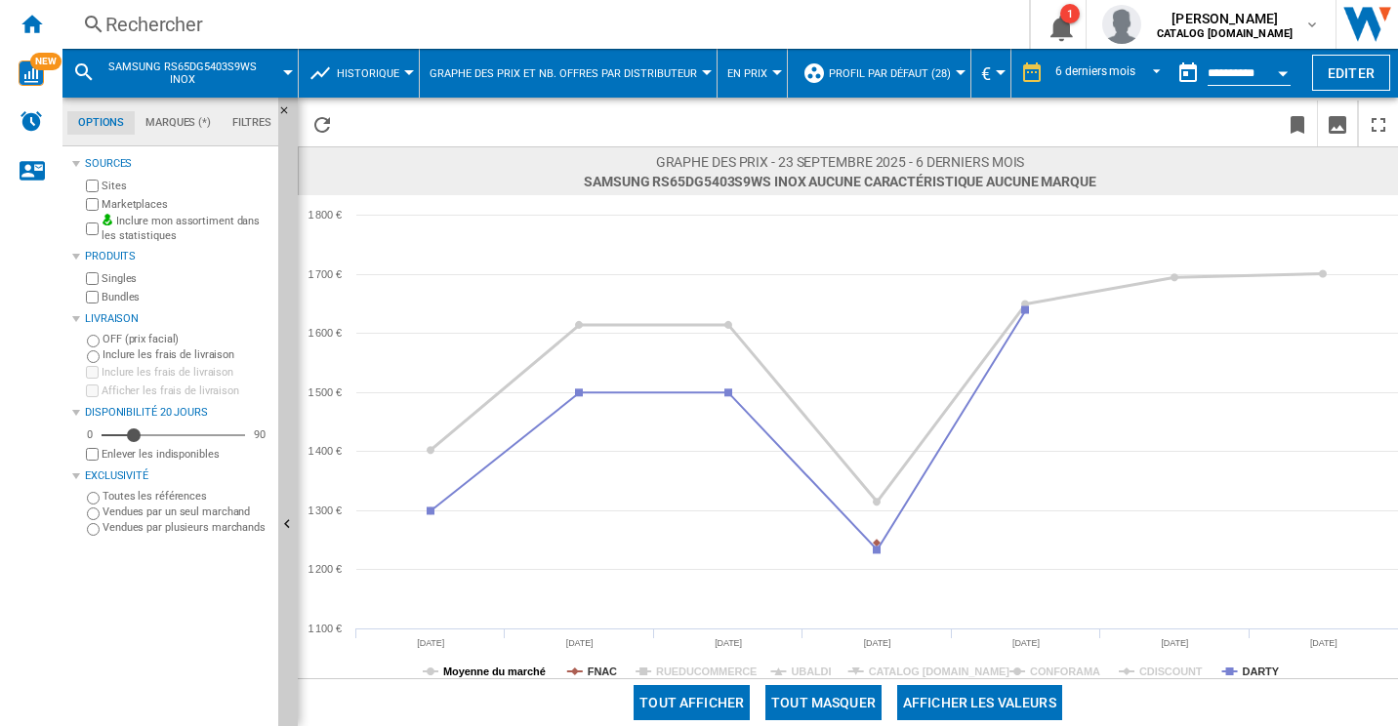
click at [496, 676] on tspan "Moyenne du marché" at bounding box center [494, 672] width 102 height 12
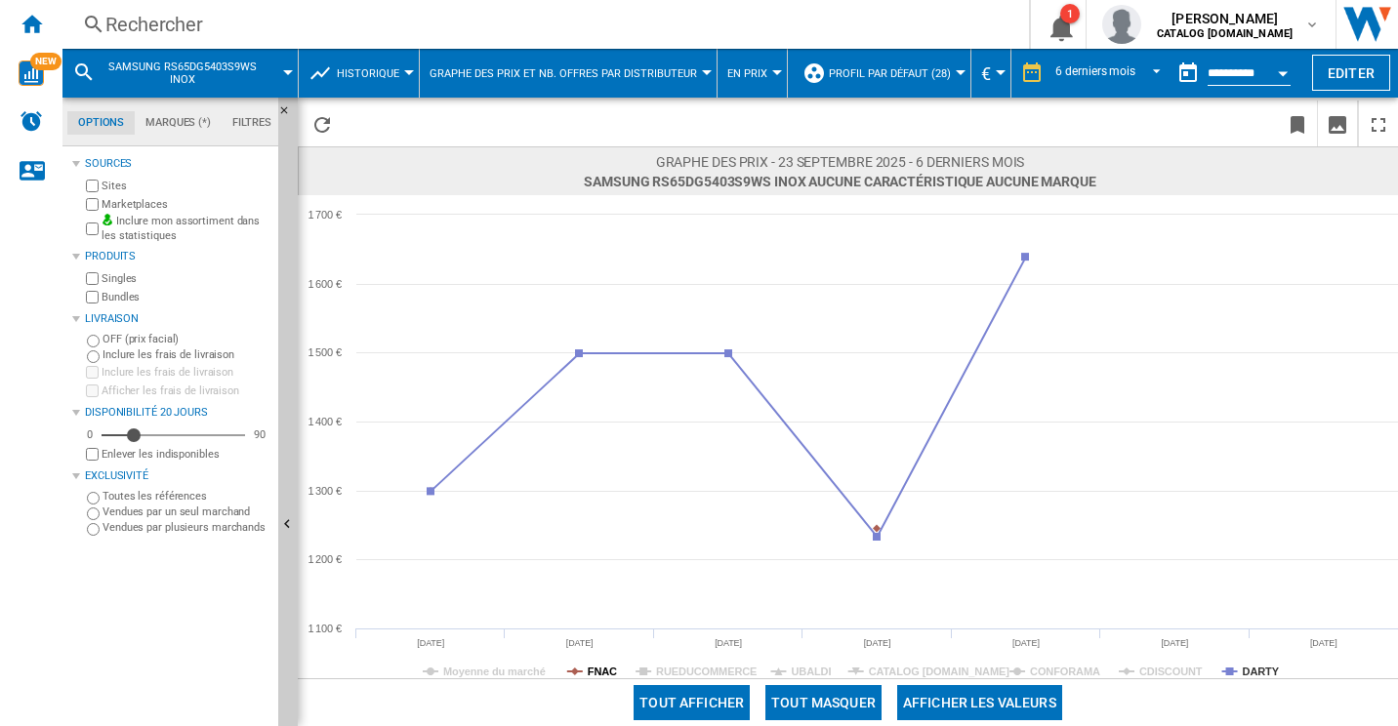
click at [596, 667] on tspan "FNAC" at bounding box center [602, 672] width 29 height 12
click at [1139, 73] on span "REPORTS.WIZARD.STEPS.REPORT.STEPS.REPORT_OPTIONS.PERIOD: 6 derniers mois" at bounding box center [1150, 71] width 23 height 18
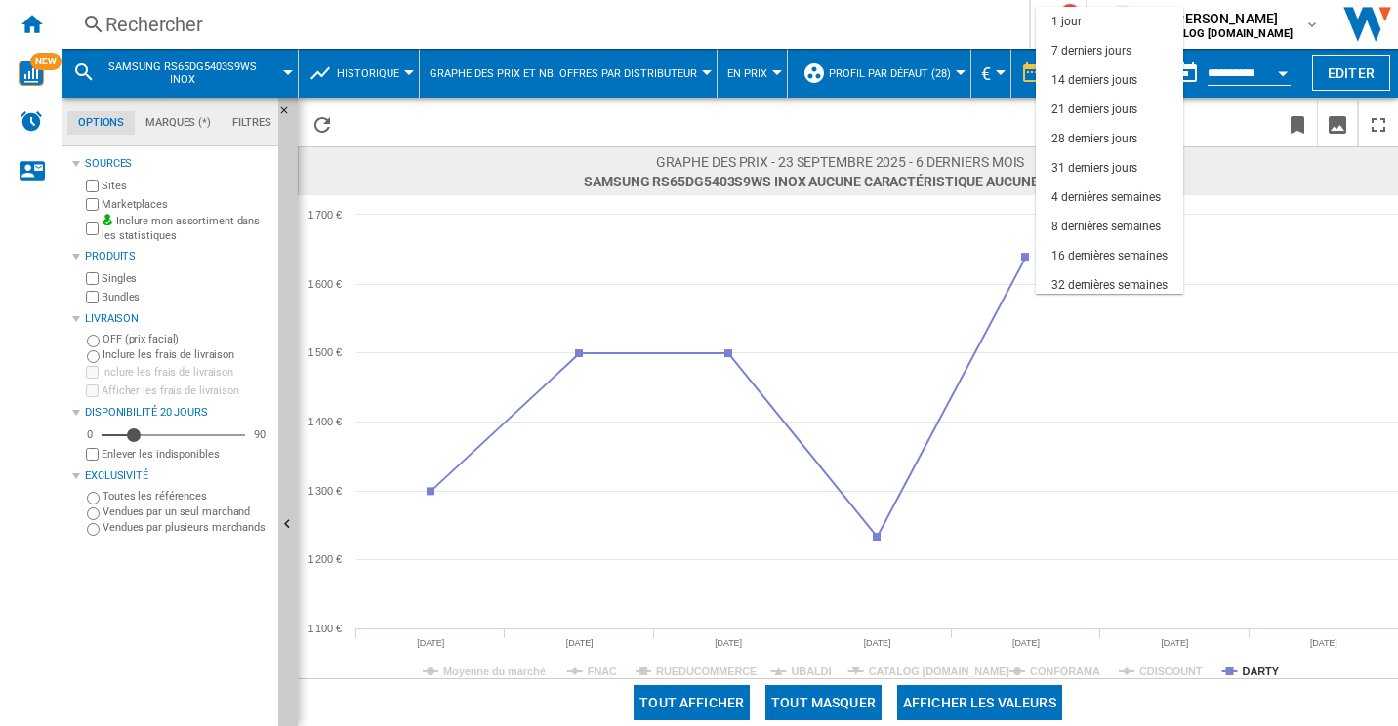
scroll to position [123, 0]
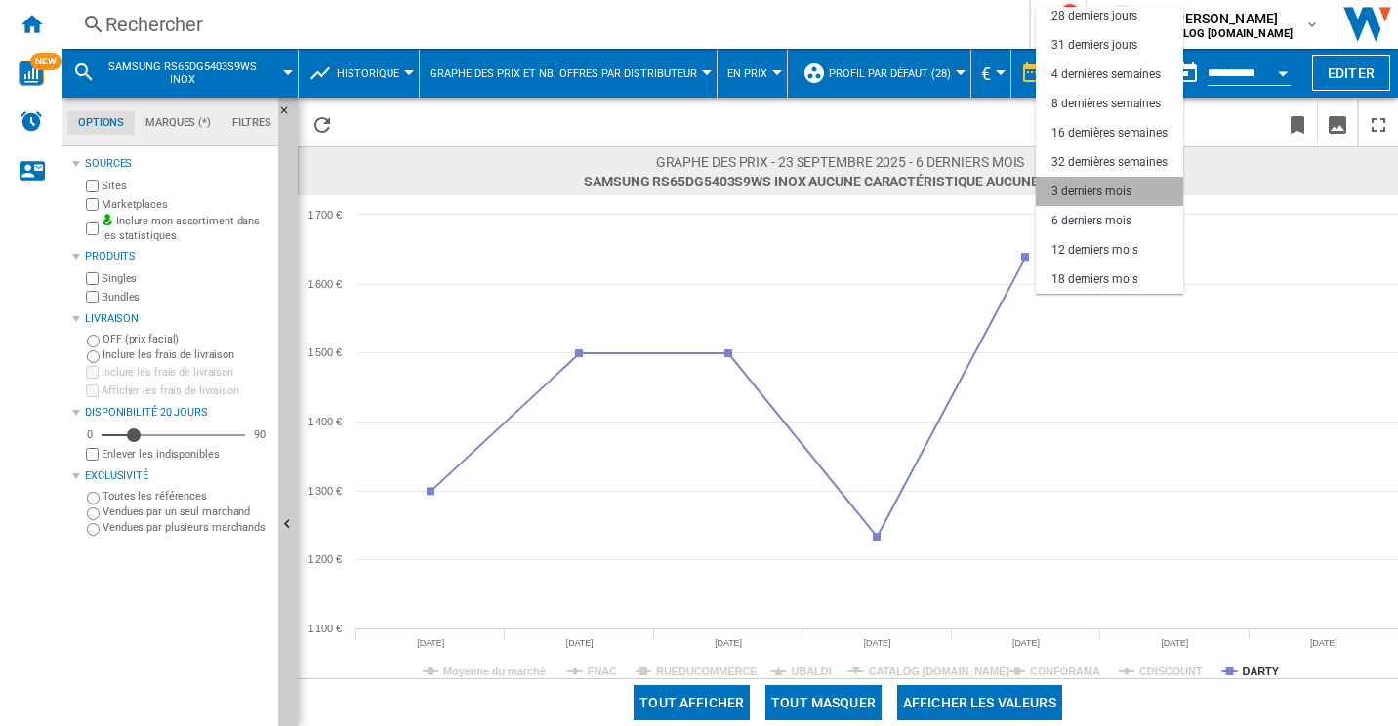
click at [1111, 184] on div "3 derniers mois" at bounding box center [1091, 192] width 80 height 17
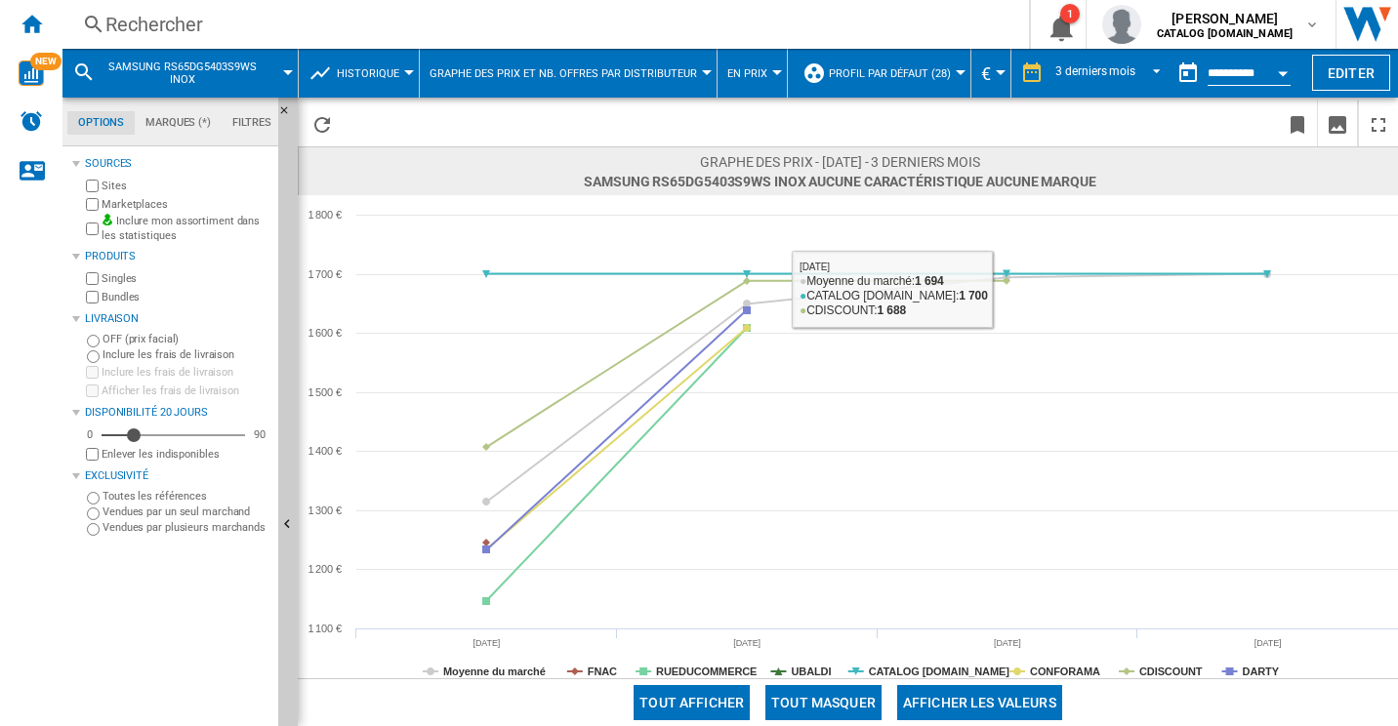
click at [1165, 679] on span at bounding box center [1234, 702] width 328 height 47
click at [1161, 668] on tspan "CDISCOUNT" at bounding box center [1170, 672] width 63 height 12
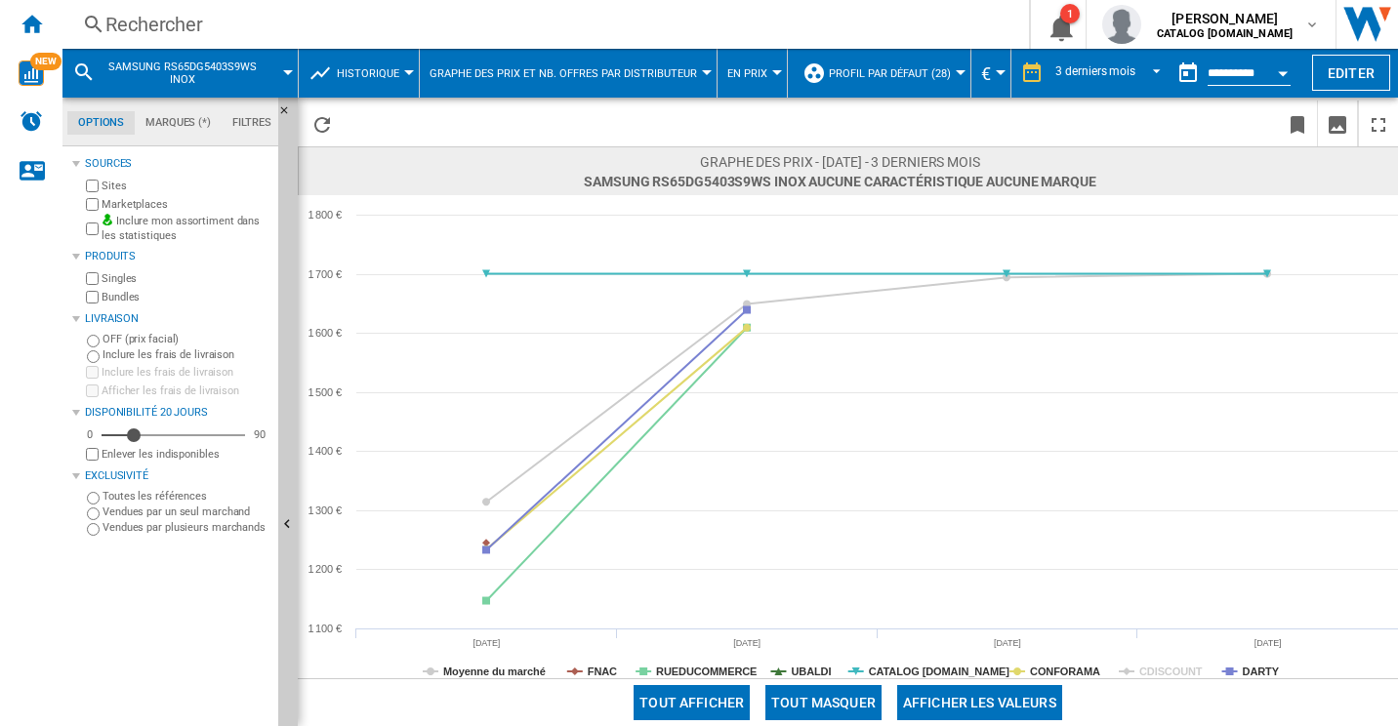
click at [1073, 671] on tspan "CONFORAMA" at bounding box center [1065, 672] width 70 height 12
click at [922, 675] on tspan "CATALOG [DOMAIN_NAME]" at bounding box center [940, 672] width 142 height 12
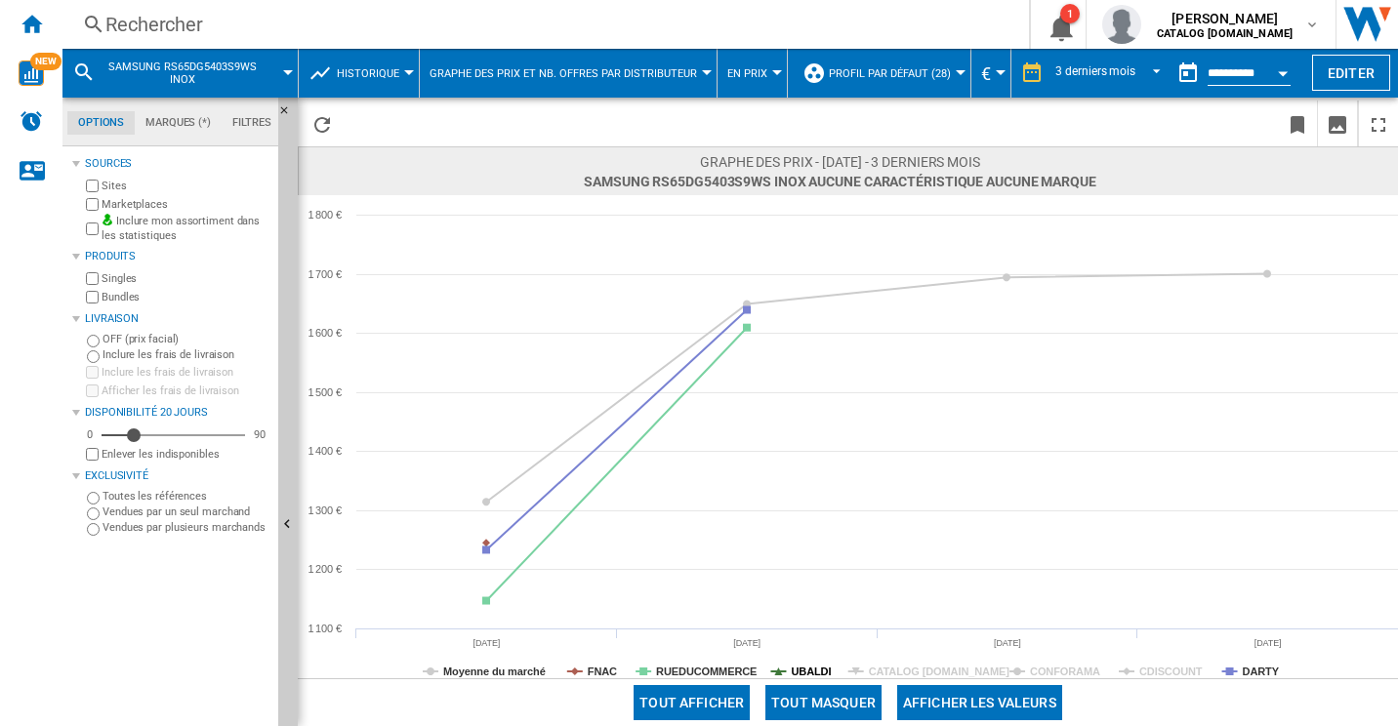
click at [798, 673] on tspan "UBALDI" at bounding box center [811, 672] width 40 height 12
click at [702, 670] on tspan "RUEDUCOMMERCE" at bounding box center [706, 672] width 101 height 12
click at [593, 661] on rect at bounding box center [848, 436] width 1100 height 483
click at [594, 671] on tspan "FNAC" at bounding box center [602, 672] width 29 height 12
click at [512, 672] on tspan "Moyenne du marché" at bounding box center [494, 672] width 102 height 12
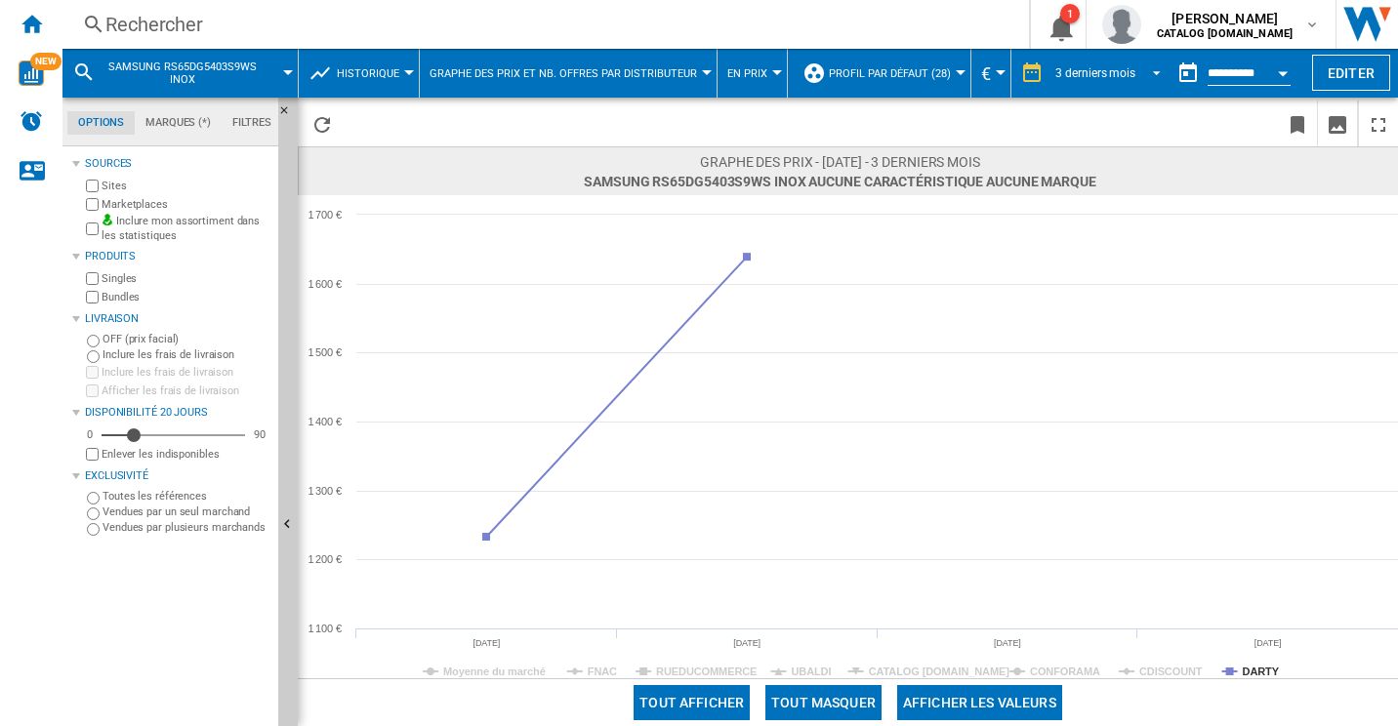
click at [1123, 74] on div "3 derniers mois" at bounding box center [1095, 73] width 80 height 14
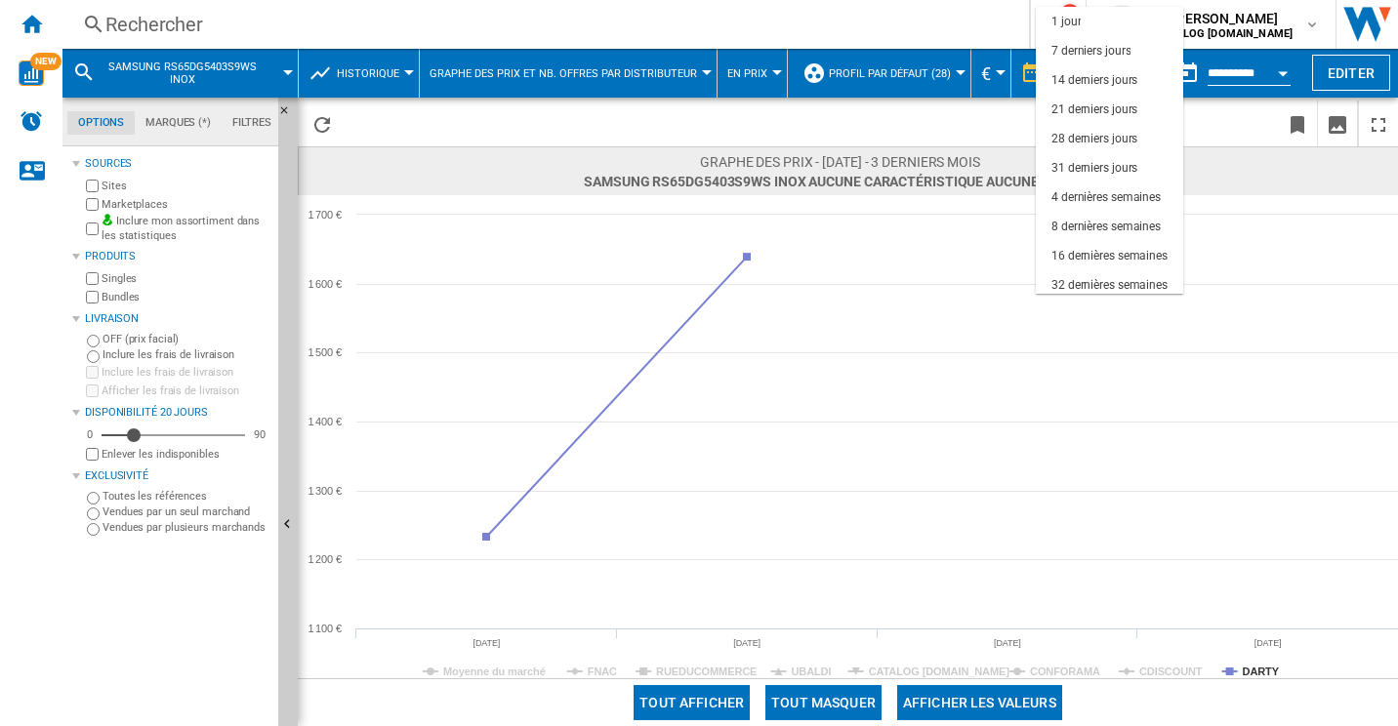
scroll to position [123, 0]
click at [1072, 679] on md-backdrop at bounding box center [699, 363] width 1398 height 726
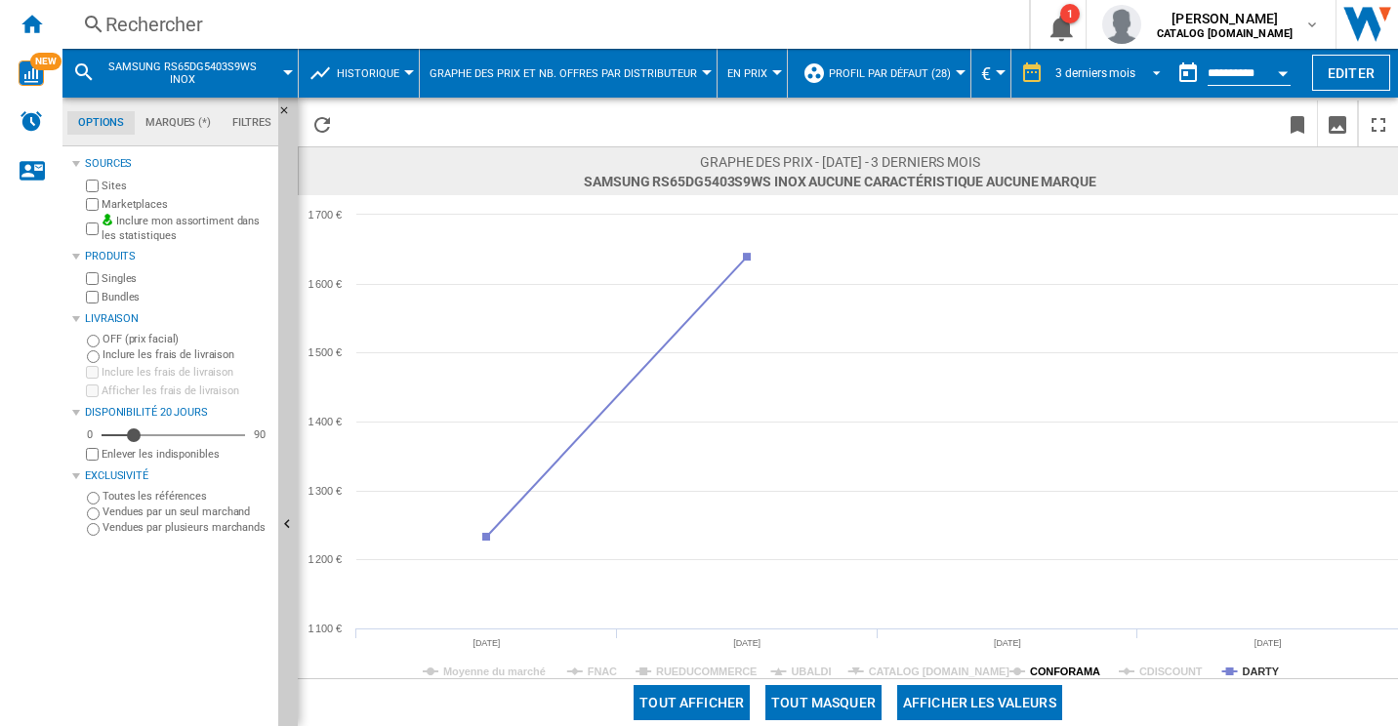
click at [1071, 675] on tspan "CONFORAMA" at bounding box center [1065, 672] width 70 height 12
click at [1131, 83] on md-select-value "3 derniers mois" at bounding box center [1110, 73] width 115 height 29
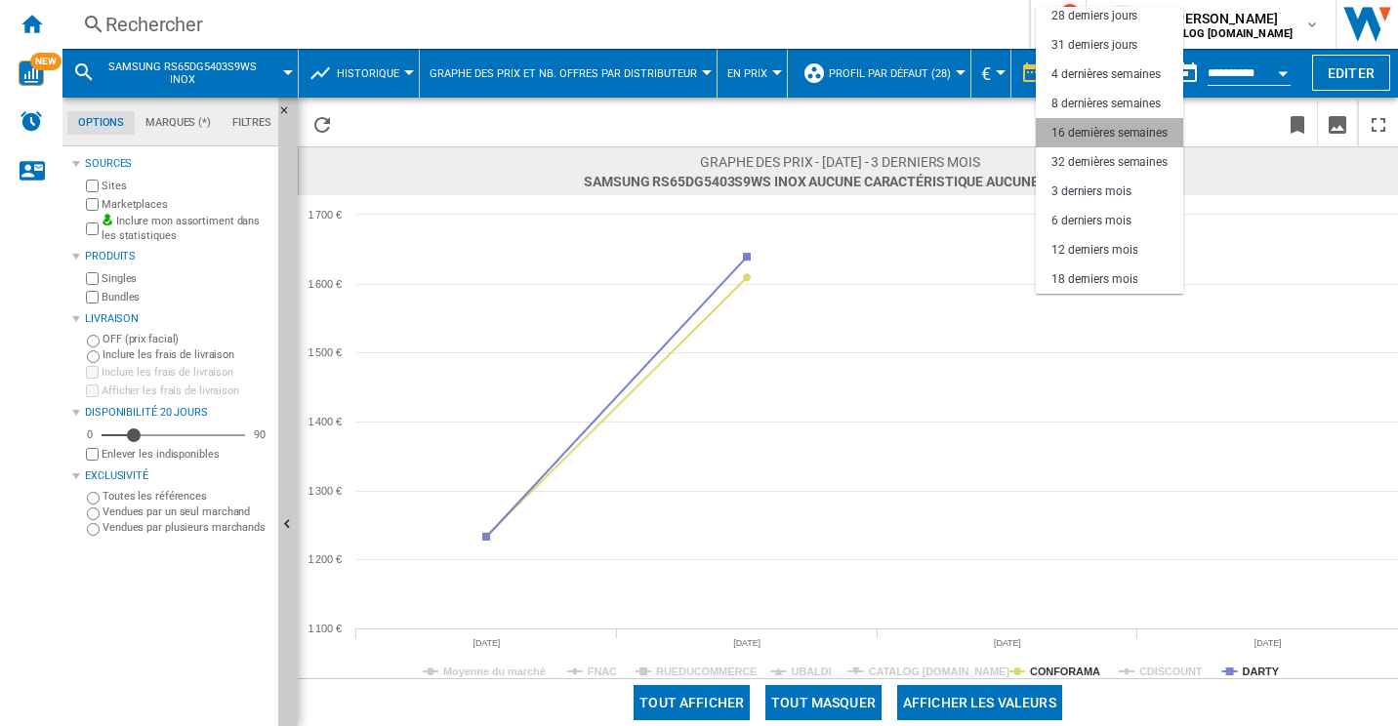
click at [1109, 127] on div "16 dernières semaines" at bounding box center [1109, 133] width 116 height 17
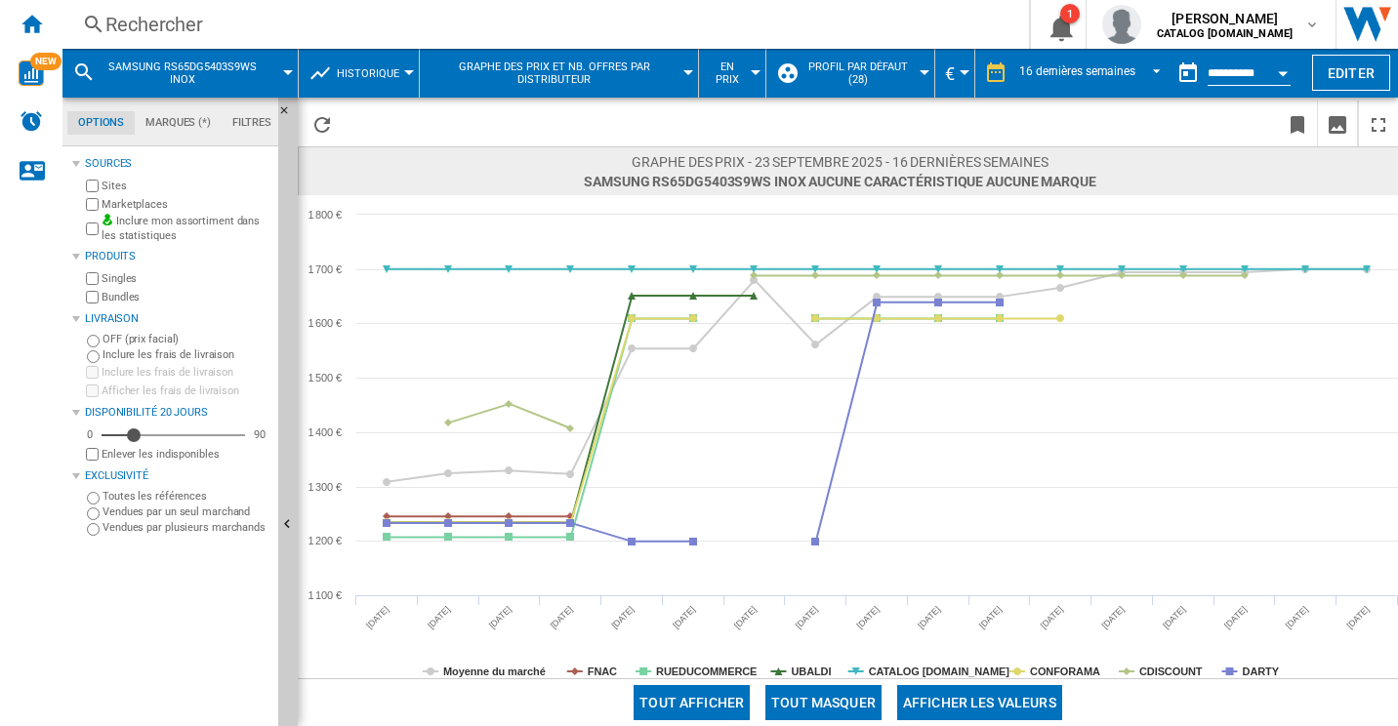
click at [1280, 75] on div "Open calendar" at bounding box center [1283, 73] width 10 height 5
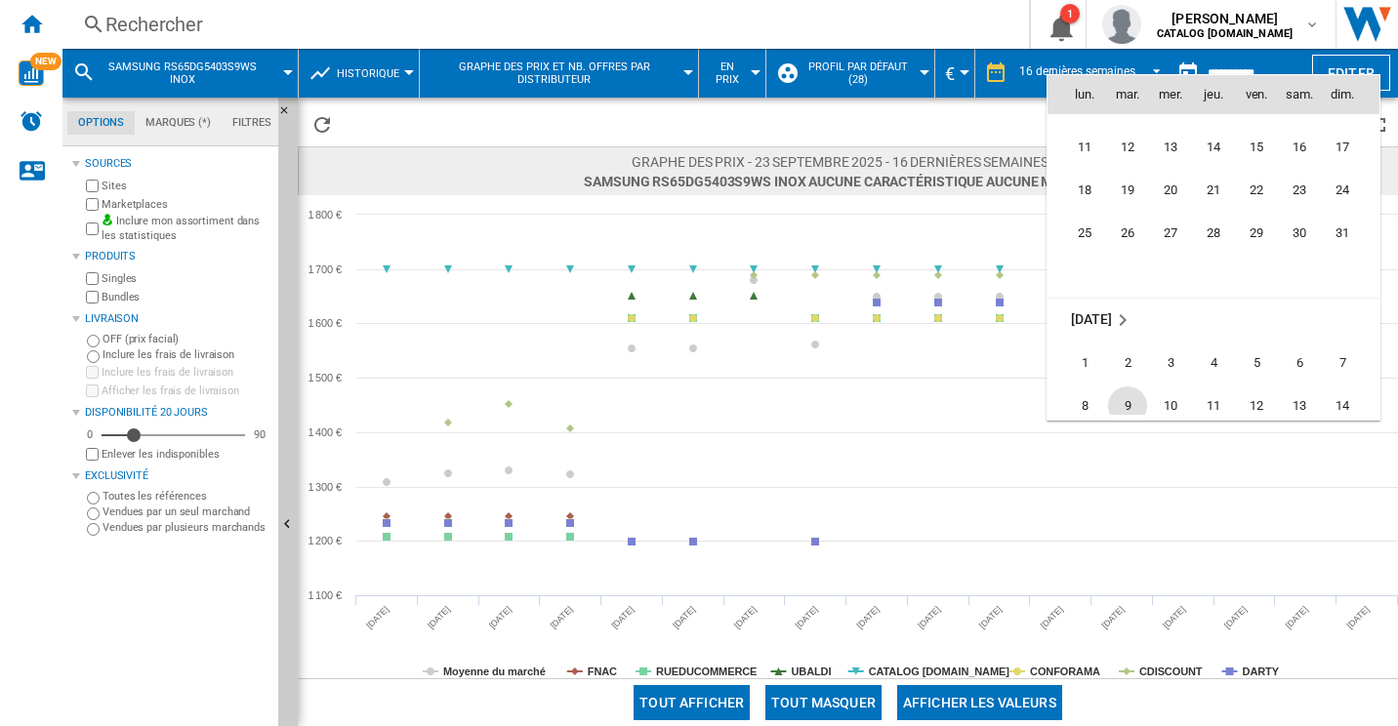
scroll to position [9117, 0]
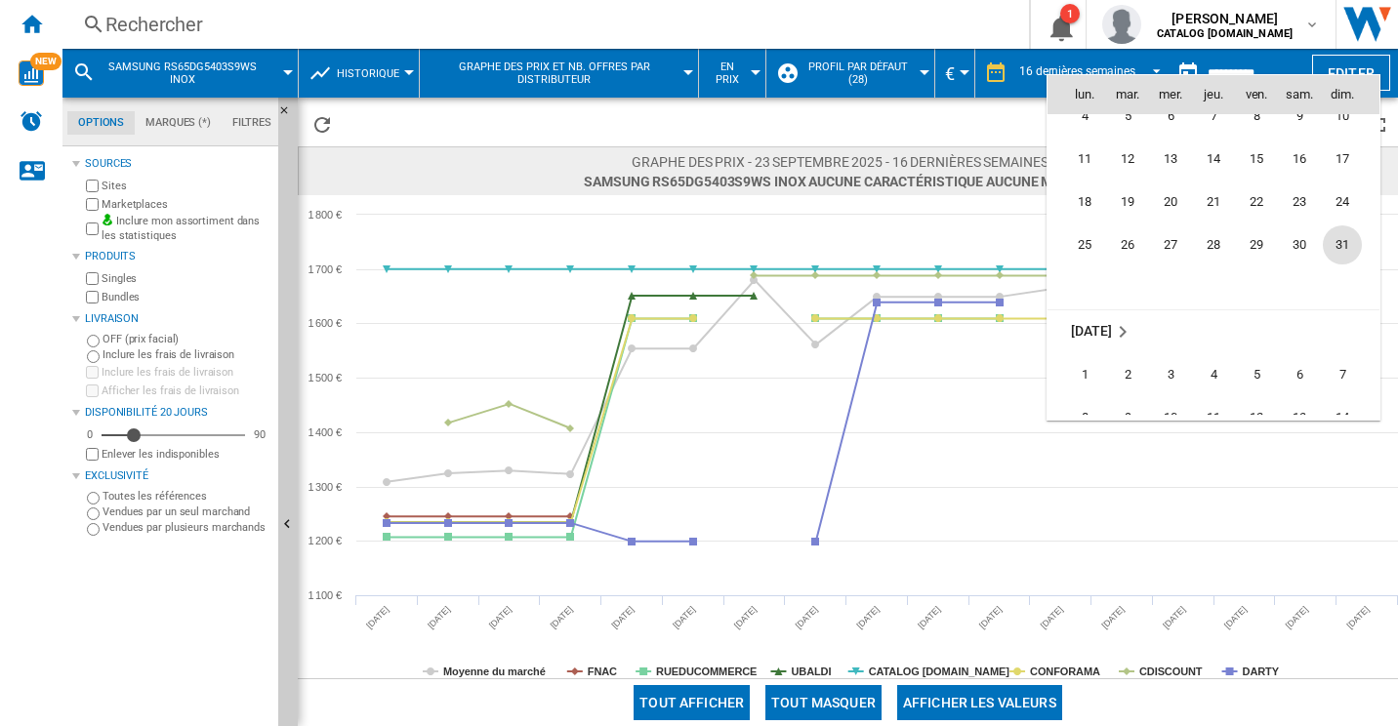
click at [1339, 241] on span "31" at bounding box center [1342, 244] width 39 height 39
type input "**********"
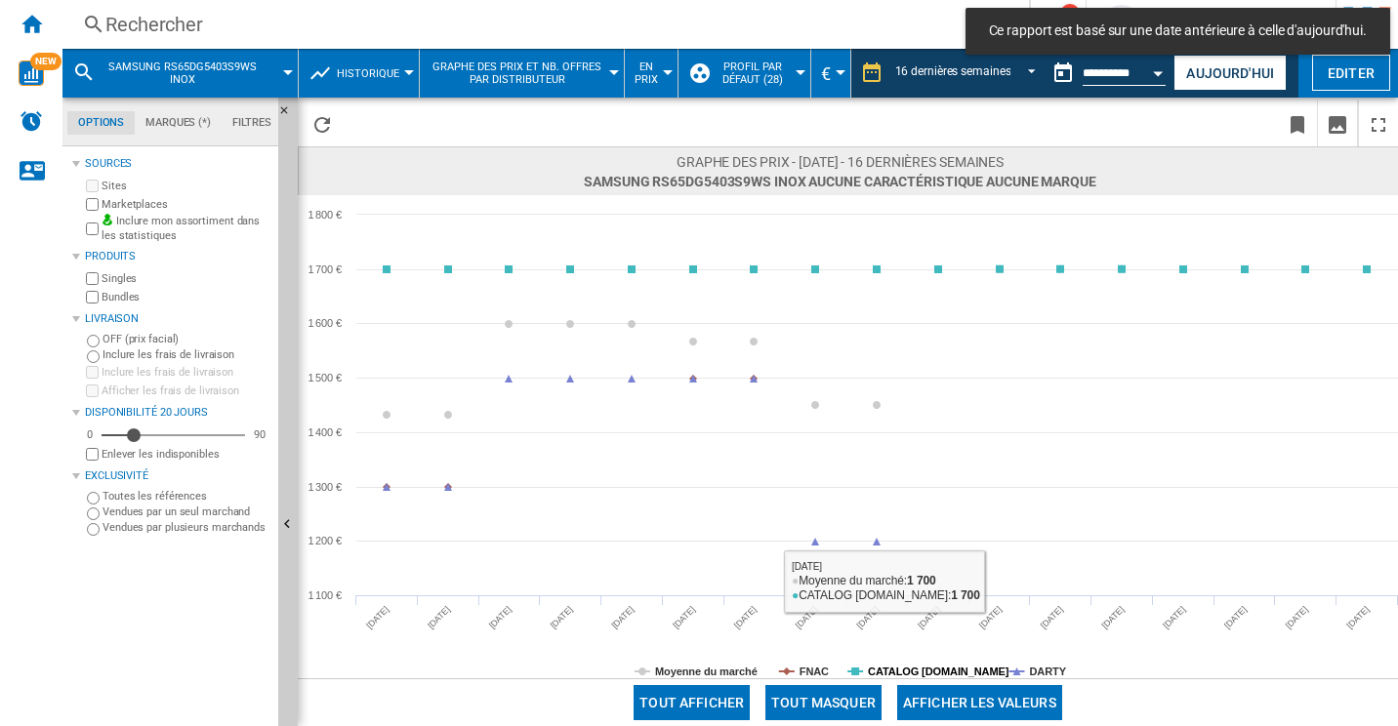
click at [898, 671] on tspan "CATALOG [DOMAIN_NAME]" at bounding box center [939, 672] width 142 height 12
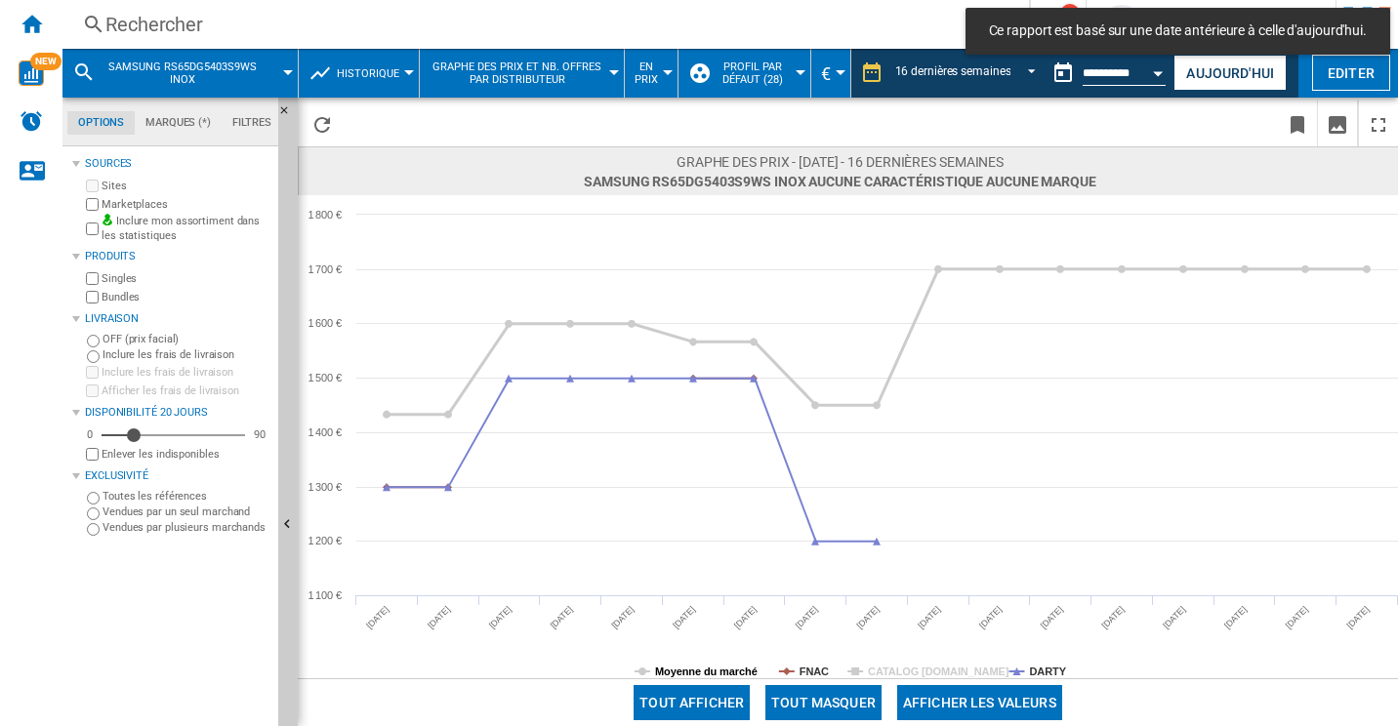
click at [700, 675] on tspan "Moyenne du marché" at bounding box center [706, 672] width 102 height 12
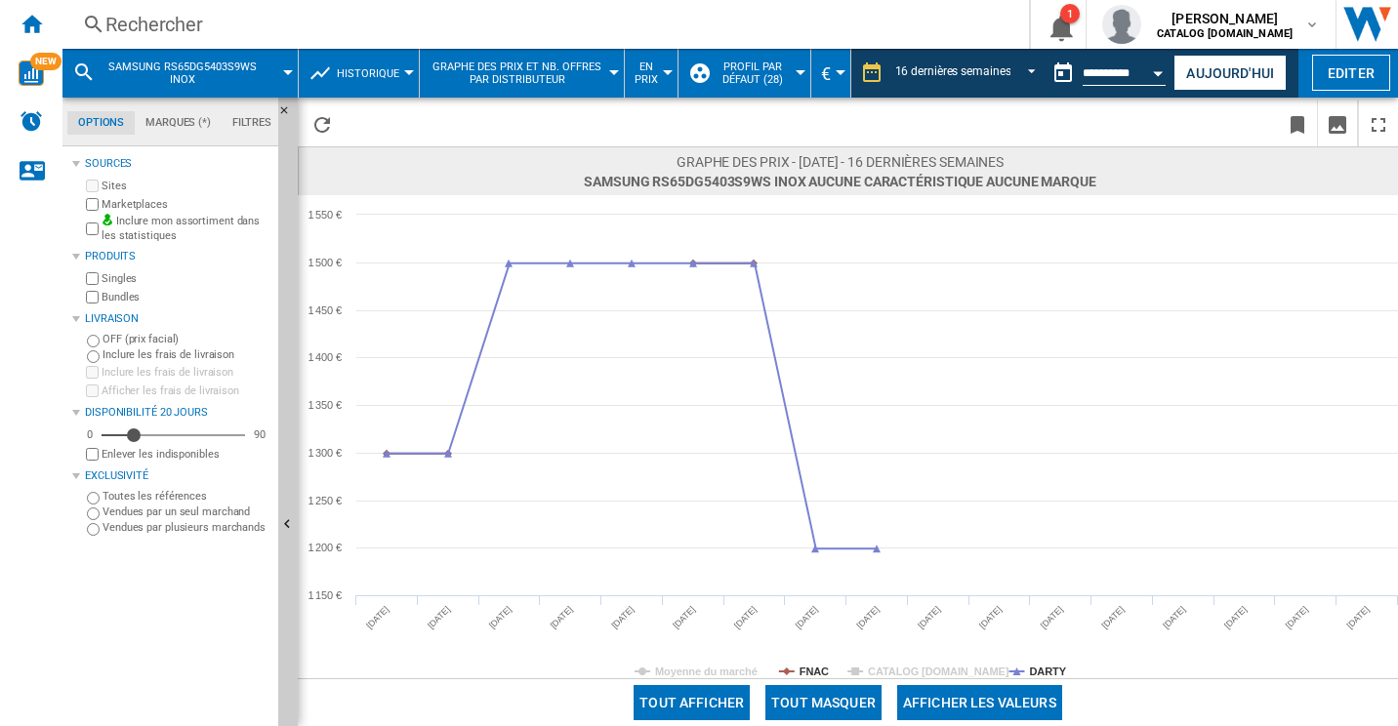
click at [232, 25] on div "Rechercher" at bounding box center [541, 24] width 873 height 27
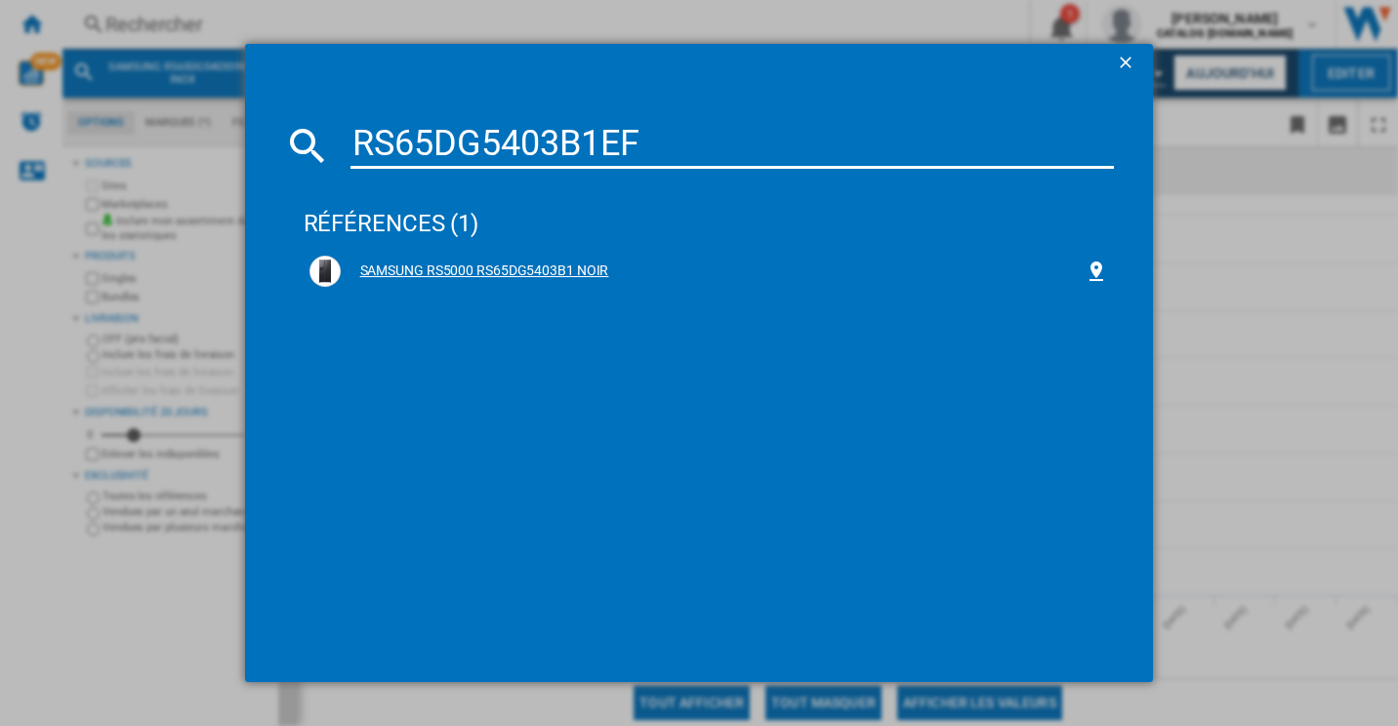
type input "RS65DG5403B1EF"
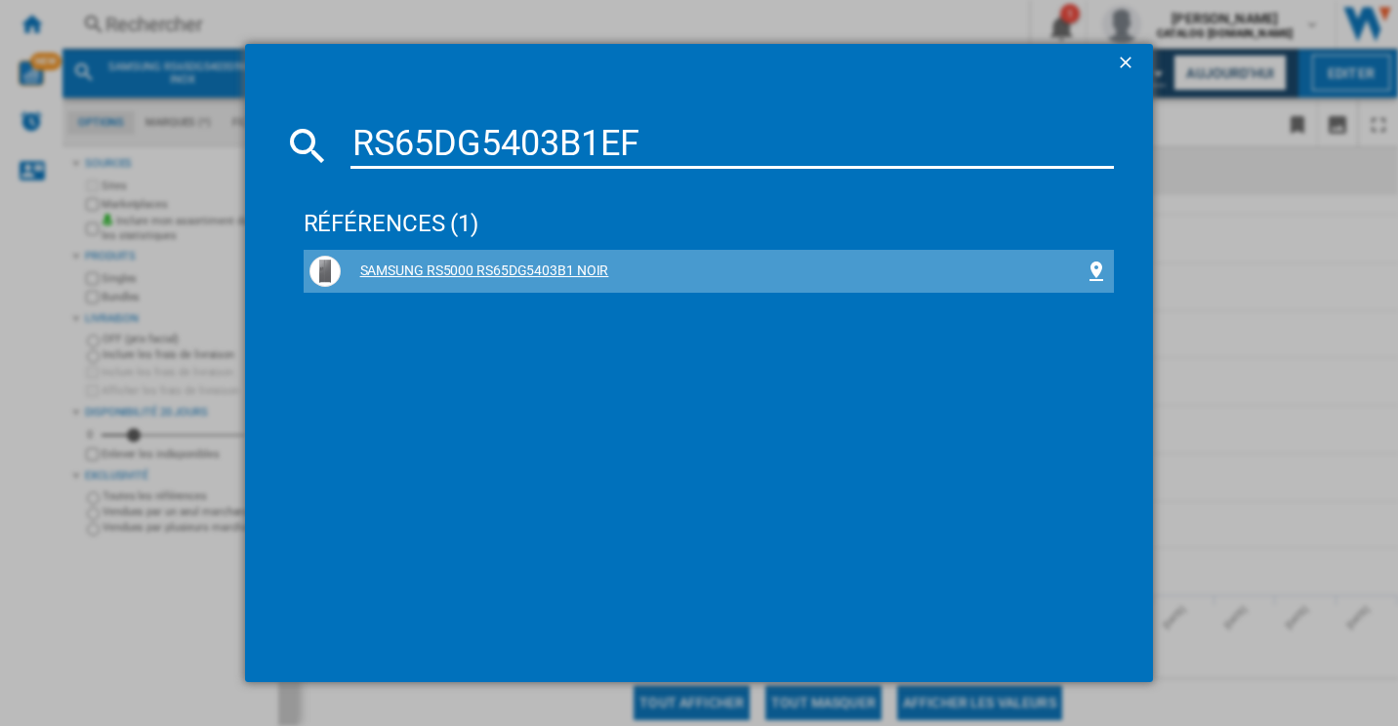
click at [574, 265] on div "SAMSUNG RS5000 RS65DG5403B1 NOIR" at bounding box center [713, 272] width 745 height 20
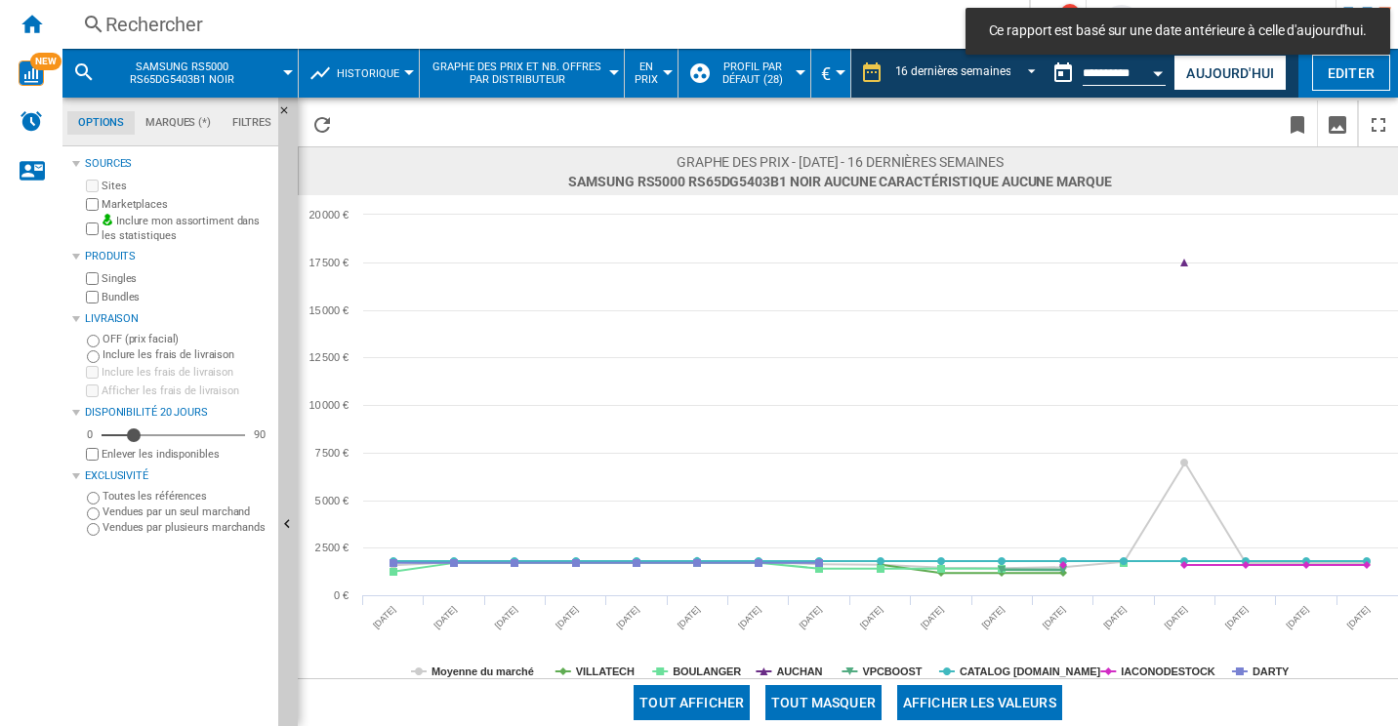
click at [1010, 679] on div "Tout afficher Tout masquer Afficher les valeurs" at bounding box center [848, 702] width 1100 height 48
click at [1130, 667] on tspan "IACONODESTOCK" at bounding box center [1168, 672] width 94 height 12
click at [1008, 672] on tspan "CATALOG [DOMAIN_NAME]" at bounding box center [1031, 672] width 142 height 12
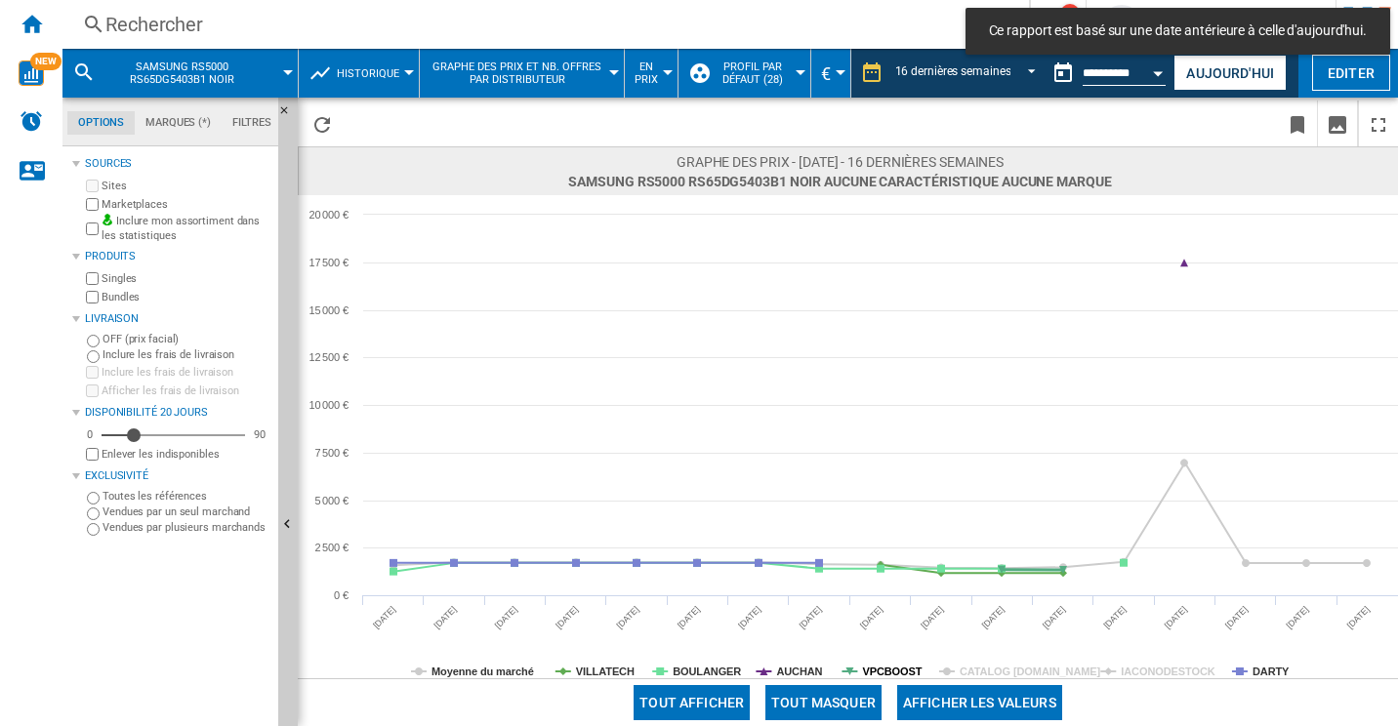
click at [888, 675] on tspan "VPCBOOST" at bounding box center [892, 672] width 60 height 12
click at [803, 670] on tspan "AUCHAN" at bounding box center [799, 672] width 46 height 12
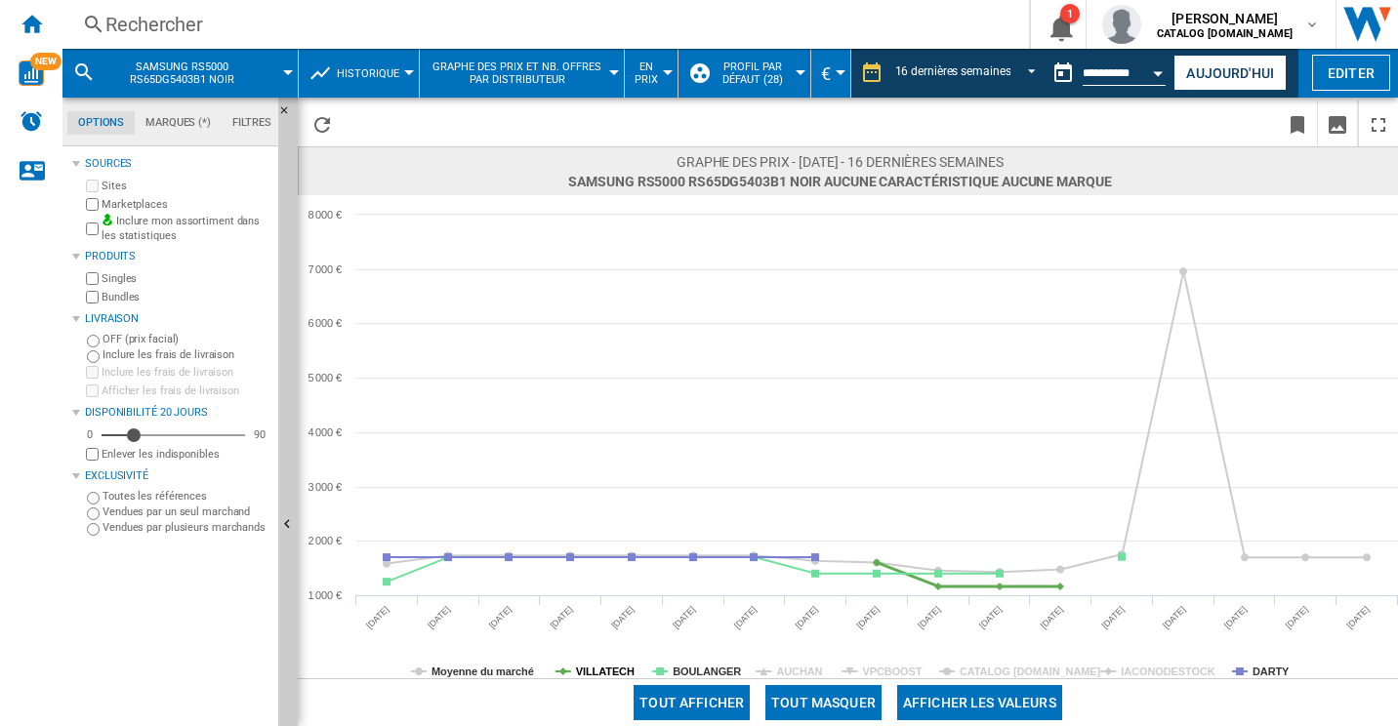
click at [598, 672] on tspan "VILLATECH" at bounding box center [605, 672] width 59 height 12
click at [461, 667] on tspan "Moyenne du marché" at bounding box center [482, 672] width 102 height 12
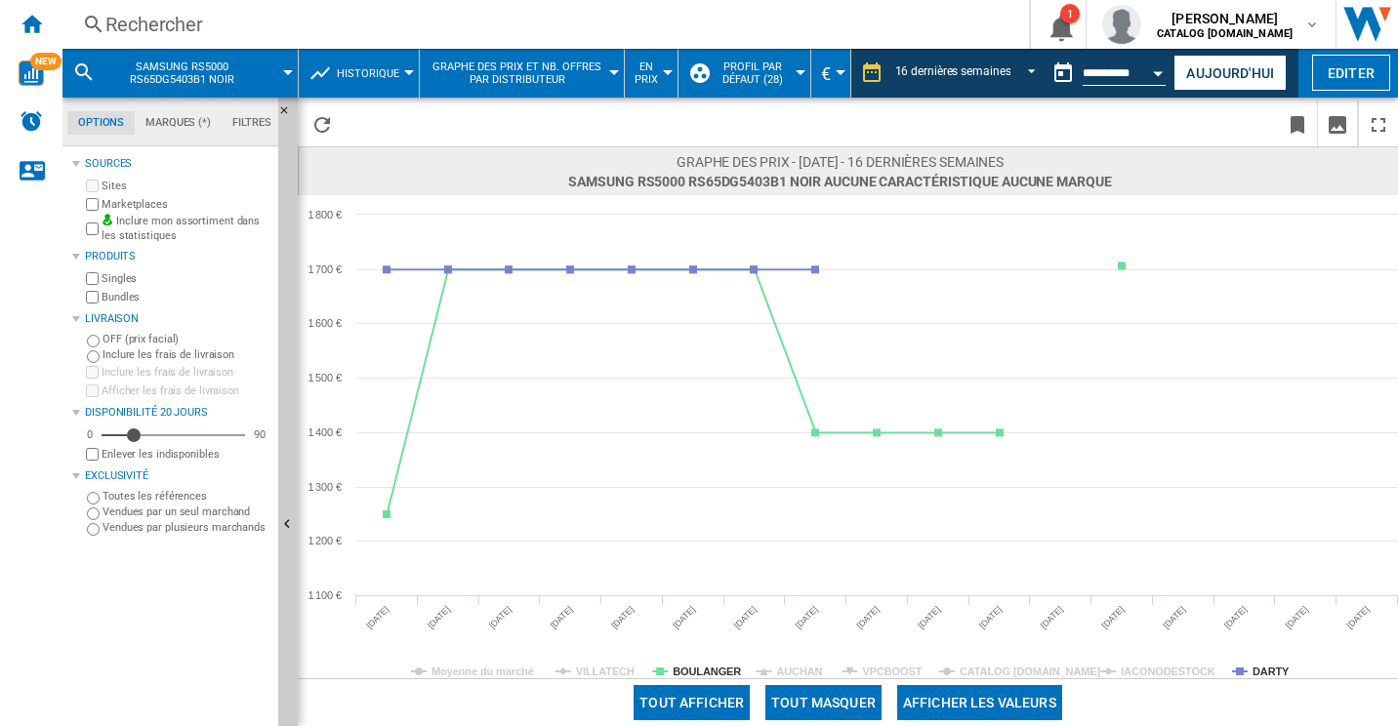
click at [345, 16] on div "Rechercher" at bounding box center [541, 24] width 873 height 27
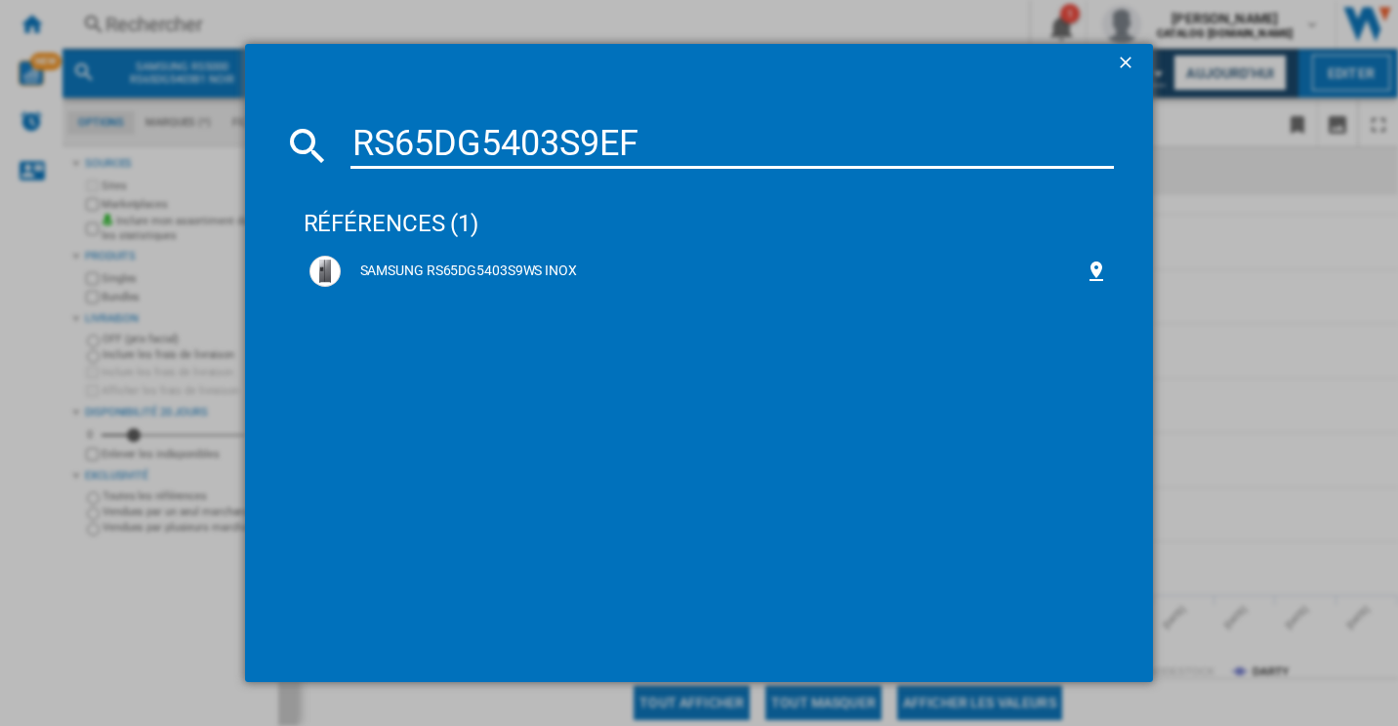
type input "RS65DG5403S9EF"
click at [489, 247] on div "références (1)" at bounding box center [709, 215] width 811 height 72
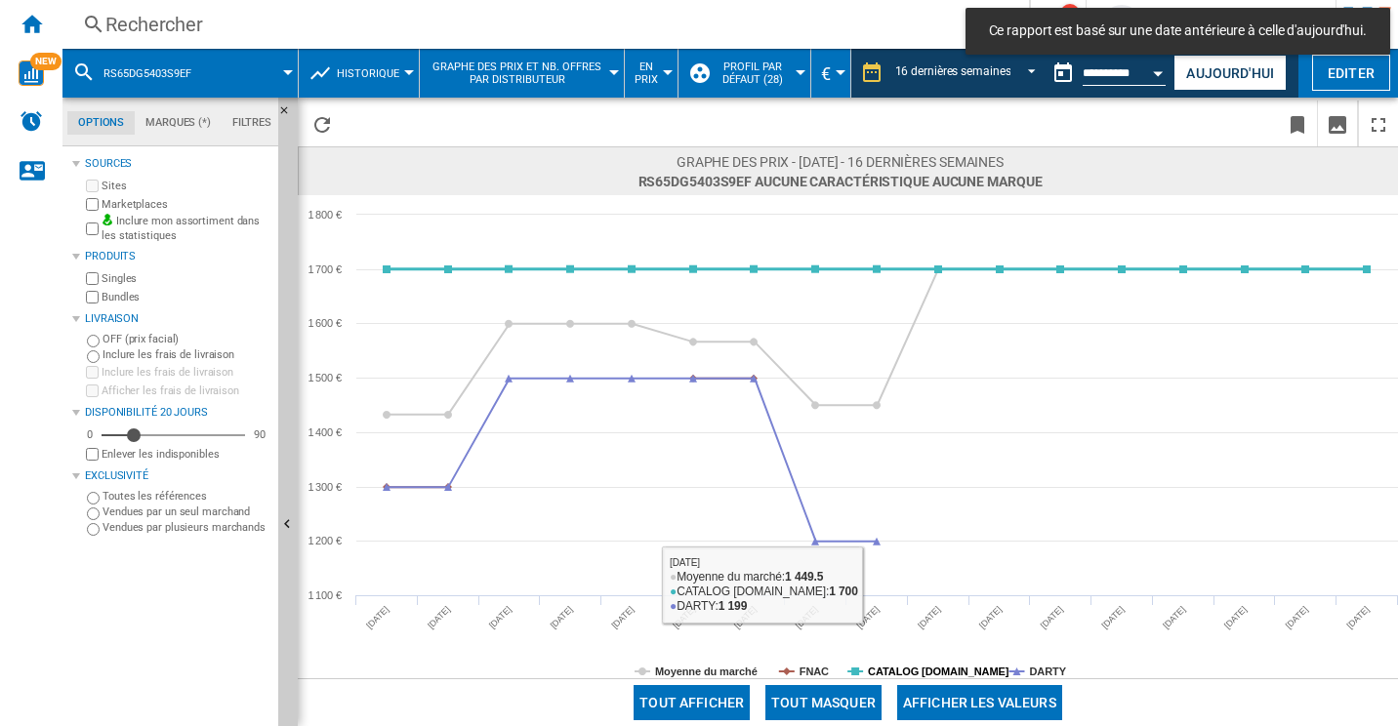
click at [939, 671] on tspan "CATALOG [DOMAIN_NAME]" at bounding box center [939, 672] width 142 height 12
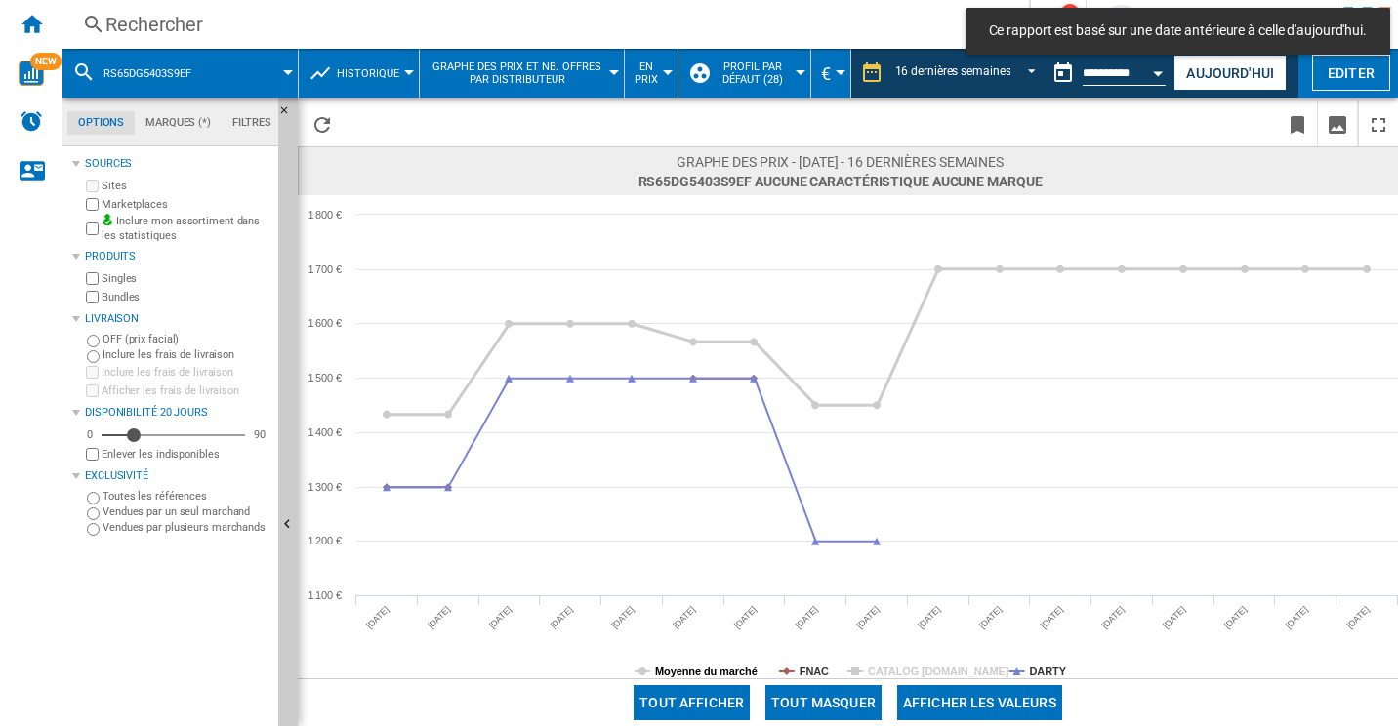
click at [740, 674] on tspan "Moyenne du marché" at bounding box center [706, 672] width 102 height 12
